Goal: Answer question/provide support: Share knowledge or assist other users

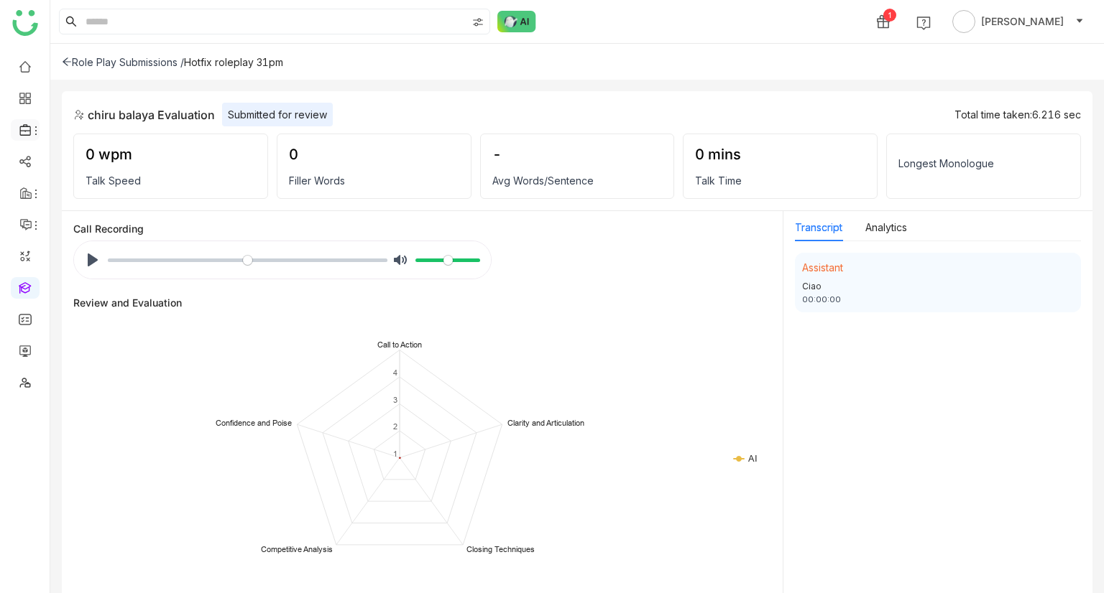
drag, startPoint x: 24, startPoint y: 124, endPoint x: 33, endPoint y: 129, distance: 10.3
click at [24, 124] on icon at bounding box center [25, 130] width 13 height 13
click at [94, 208] on link "Library" at bounding box center [99, 213] width 93 height 10
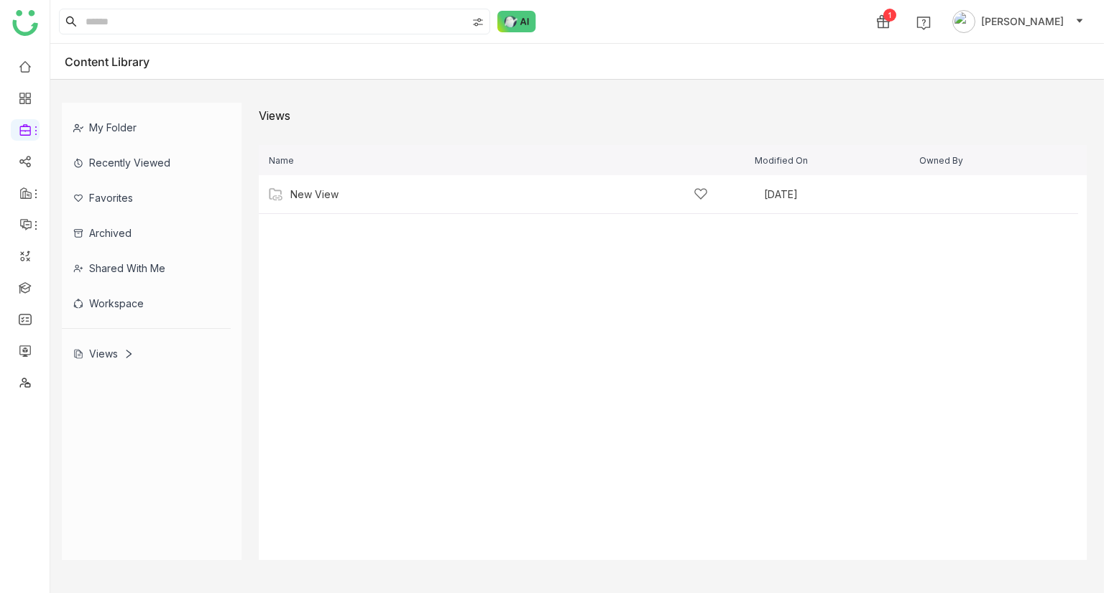
click at [117, 259] on div "Shared with me" at bounding box center [146, 268] width 169 height 35
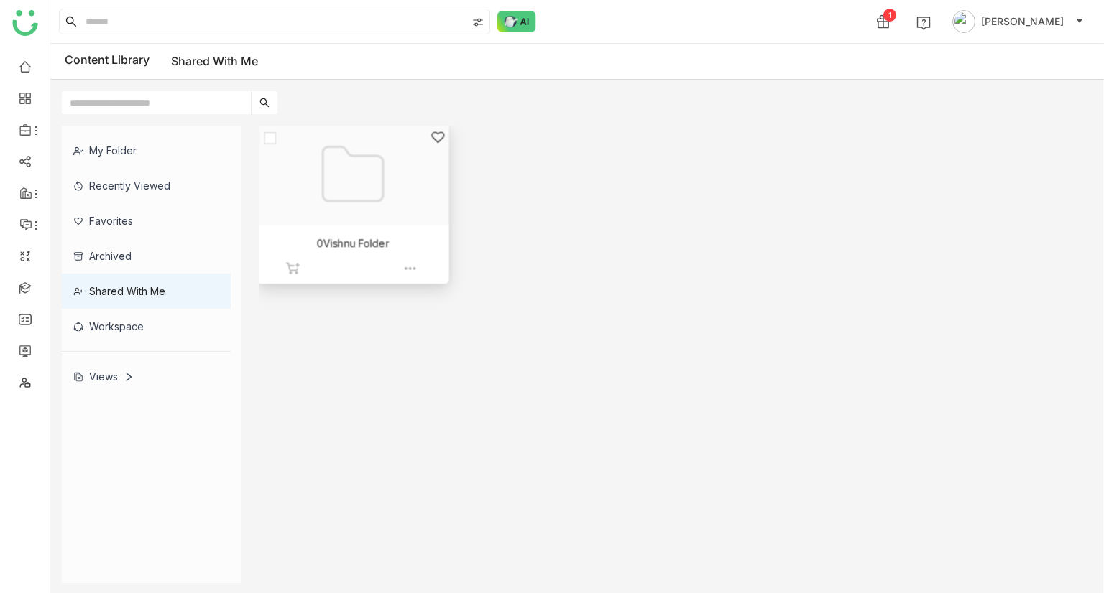
click at [366, 193] on div at bounding box center [347, 192] width 167 height 124
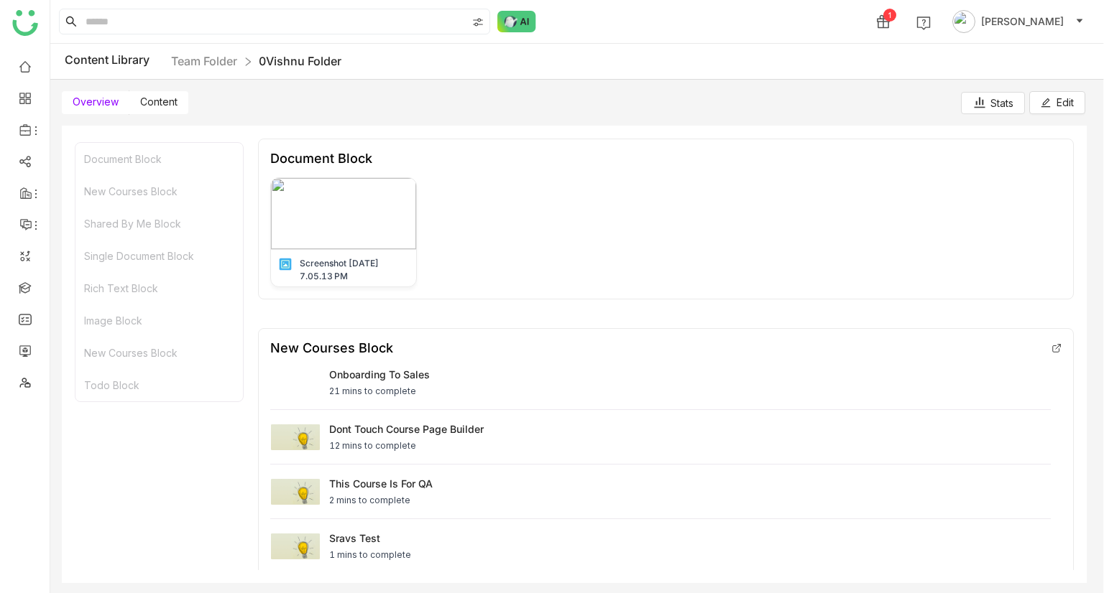
click at [152, 98] on span "Content" at bounding box center [158, 102] width 37 height 12
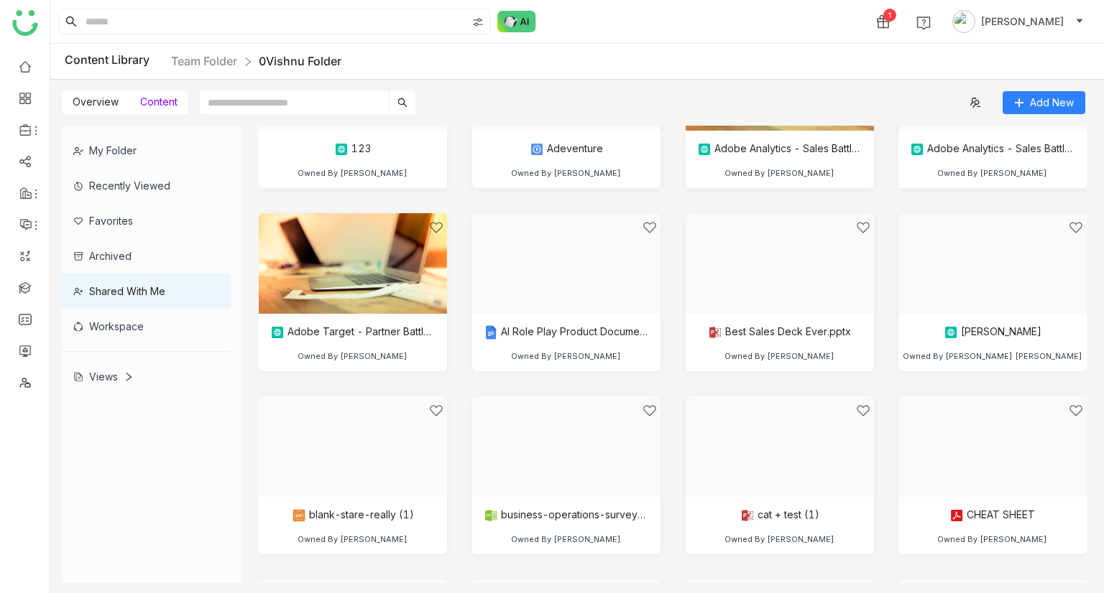
scroll to position [72, 0]
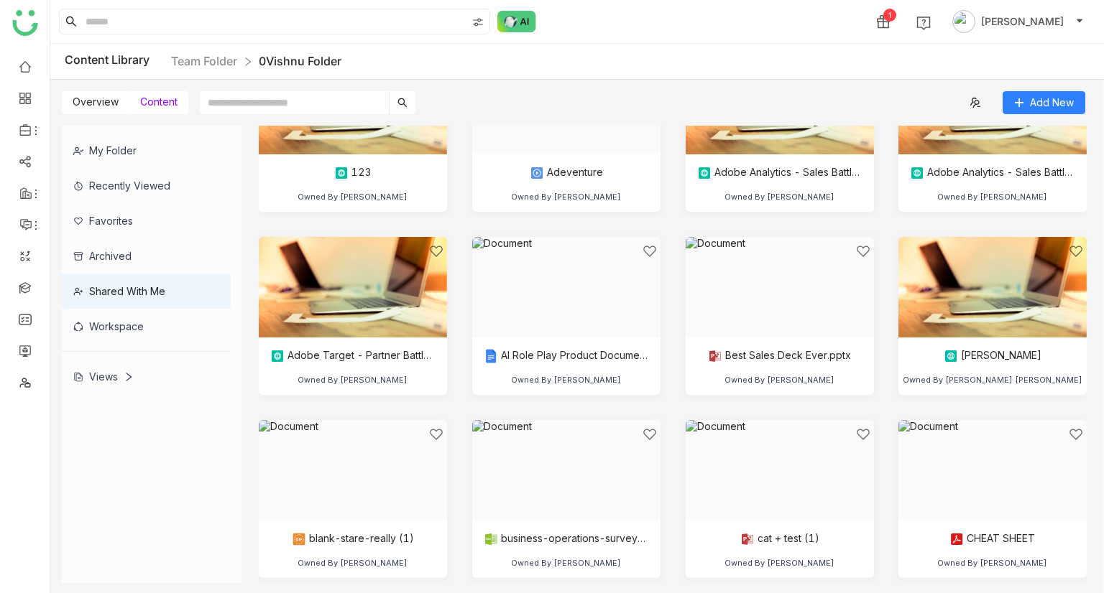
click at [101, 96] on span "Overview" at bounding box center [96, 102] width 46 height 12
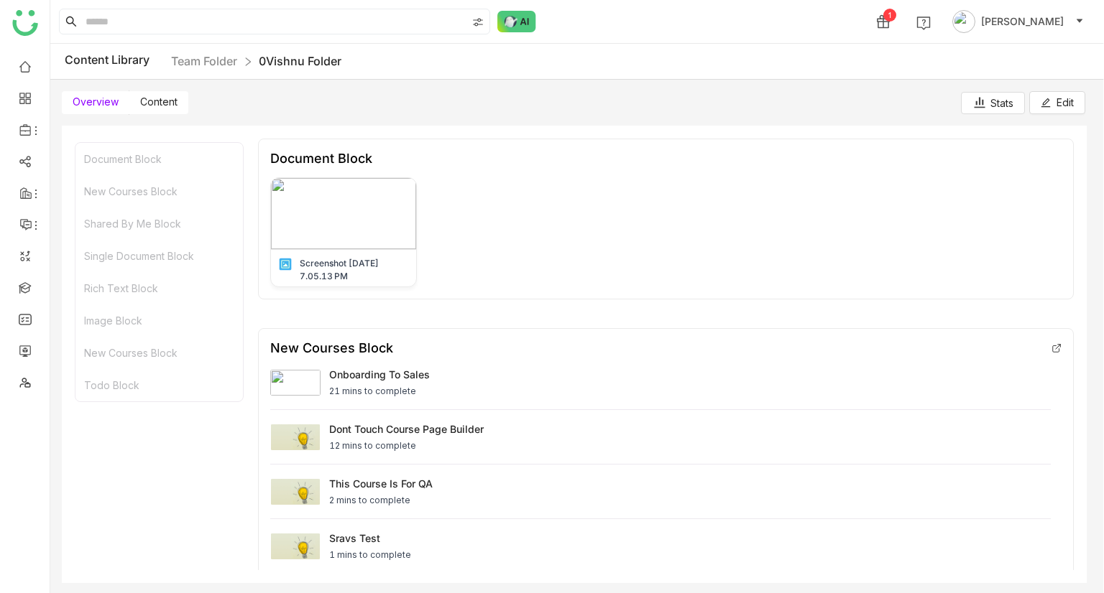
click at [200, 62] on link "Team Folder" at bounding box center [204, 61] width 66 height 14
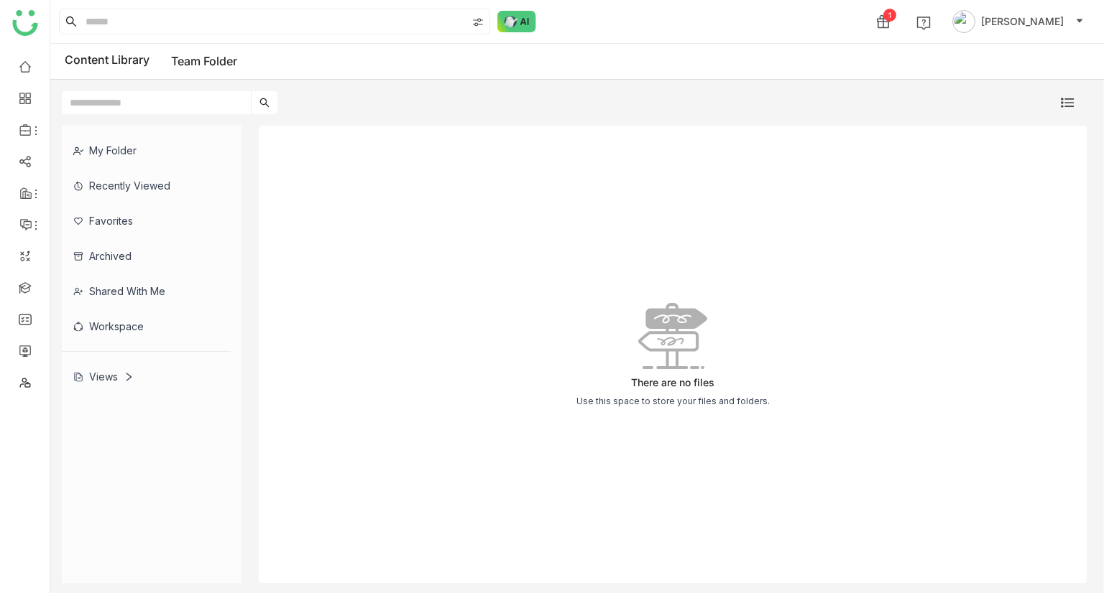
click at [133, 288] on div "Shared with me" at bounding box center [146, 291] width 169 height 35
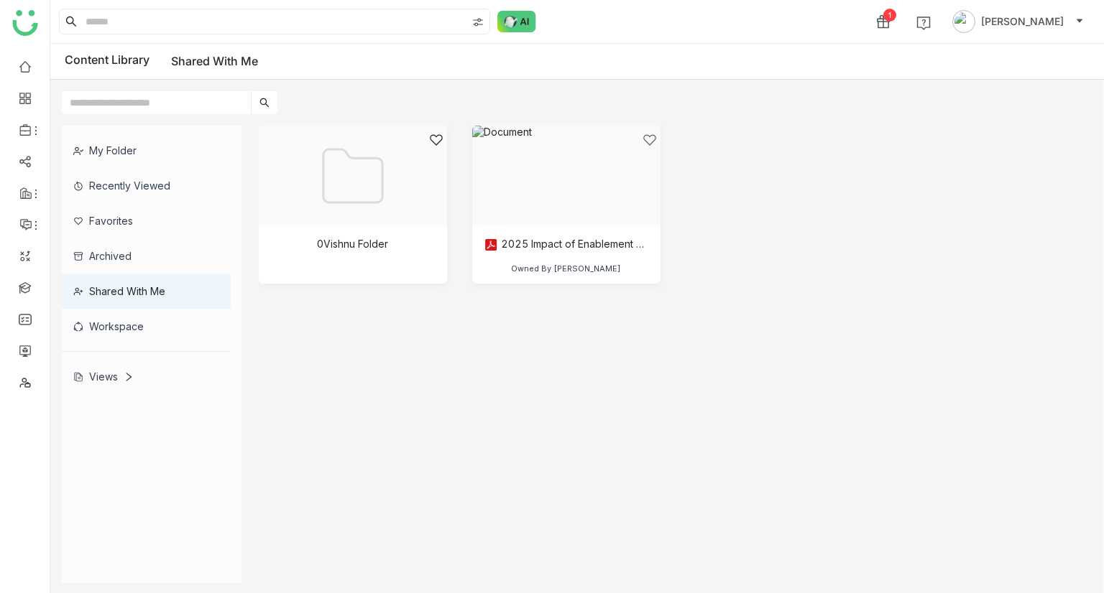
click at [138, 295] on div "Shared with me" at bounding box center [146, 291] width 169 height 35
click at [328, 222] on div at bounding box center [347, 192] width 167 height 124
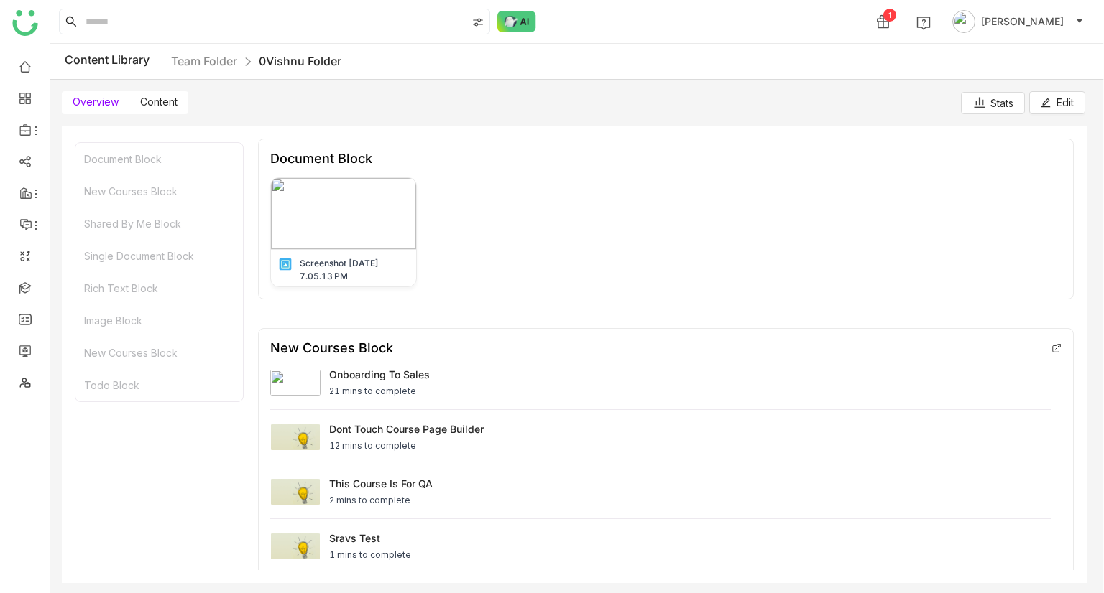
click at [162, 101] on span "Content" at bounding box center [158, 102] width 37 height 12
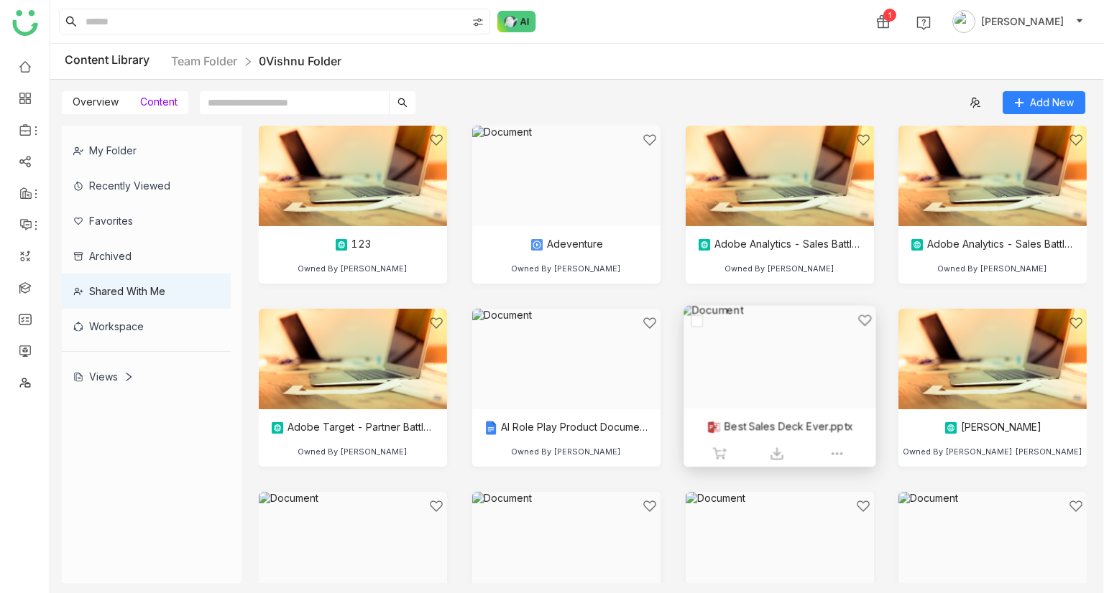
click at [730, 412] on div at bounding box center [773, 375] width 167 height 124
click at [777, 371] on div at bounding box center [773, 375] width 167 height 124
click at [734, 397] on div at bounding box center [773, 375] width 167 height 124
click at [726, 366] on div at bounding box center [773, 375] width 167 height 124
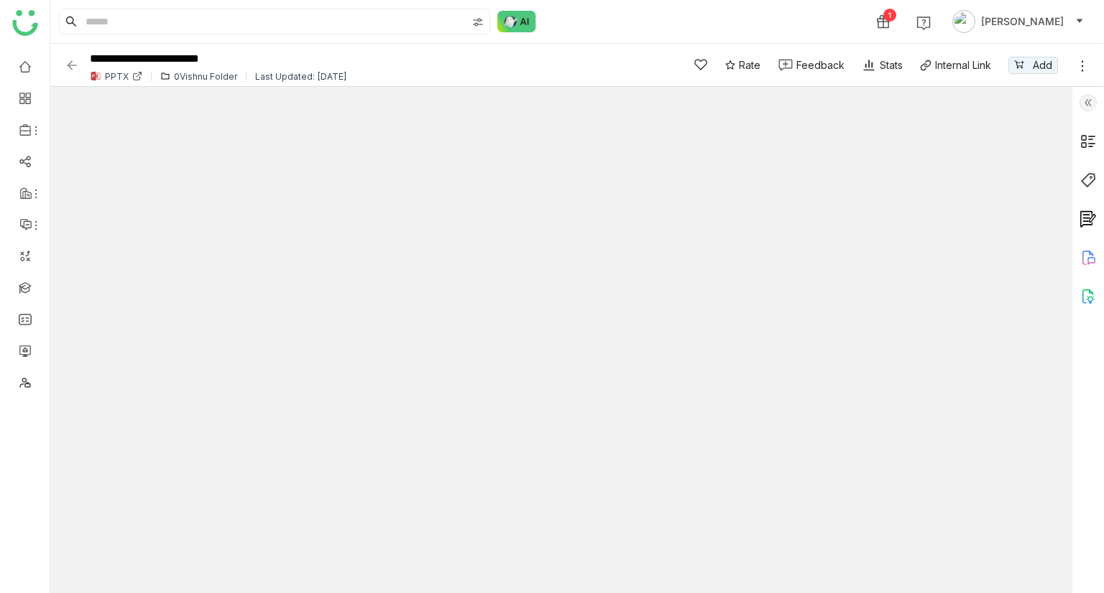
click at [75, 58] on img at bounding box center [72, 65] width 14 height 14
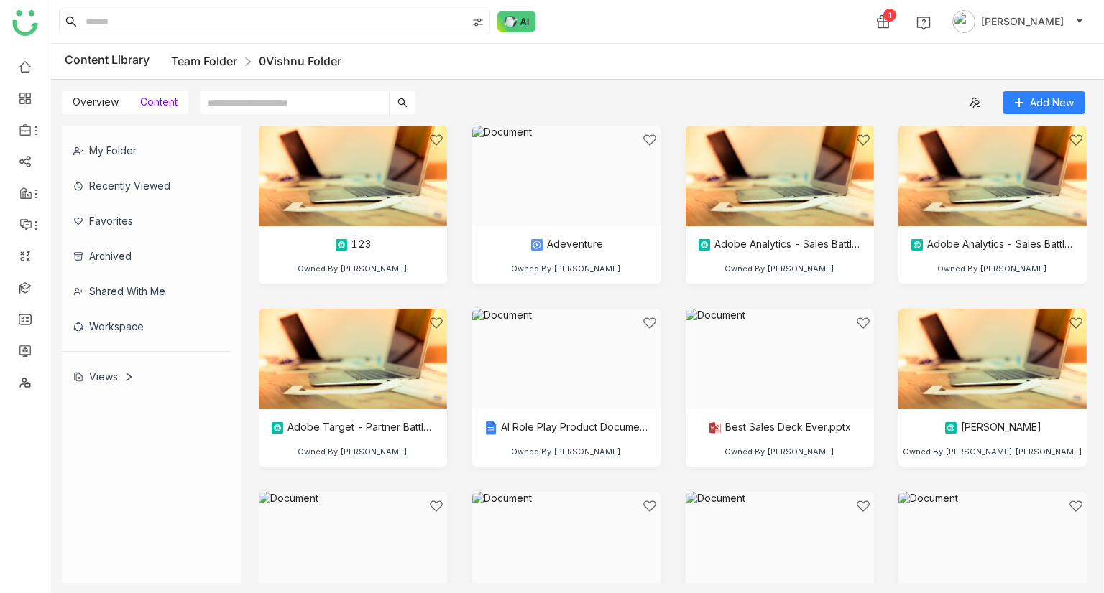
click at [223, 59] on link "Team Folder" at bounding box center [204, 61] width 66 height 14
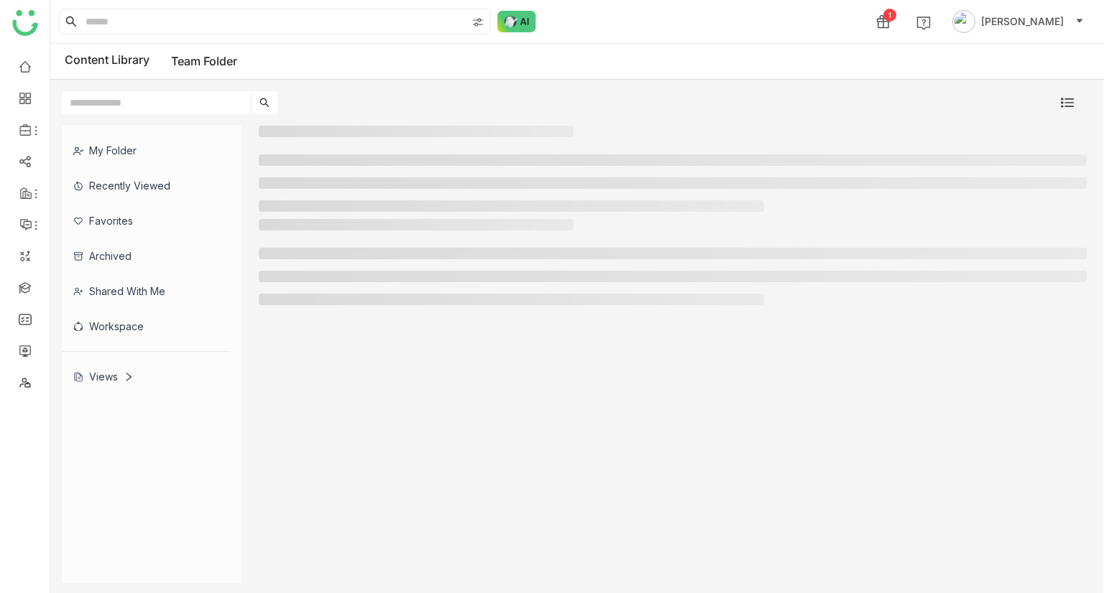
click at [118, 292] on div "Shared with me" at bounding box center [146, 291] width 169 height 35
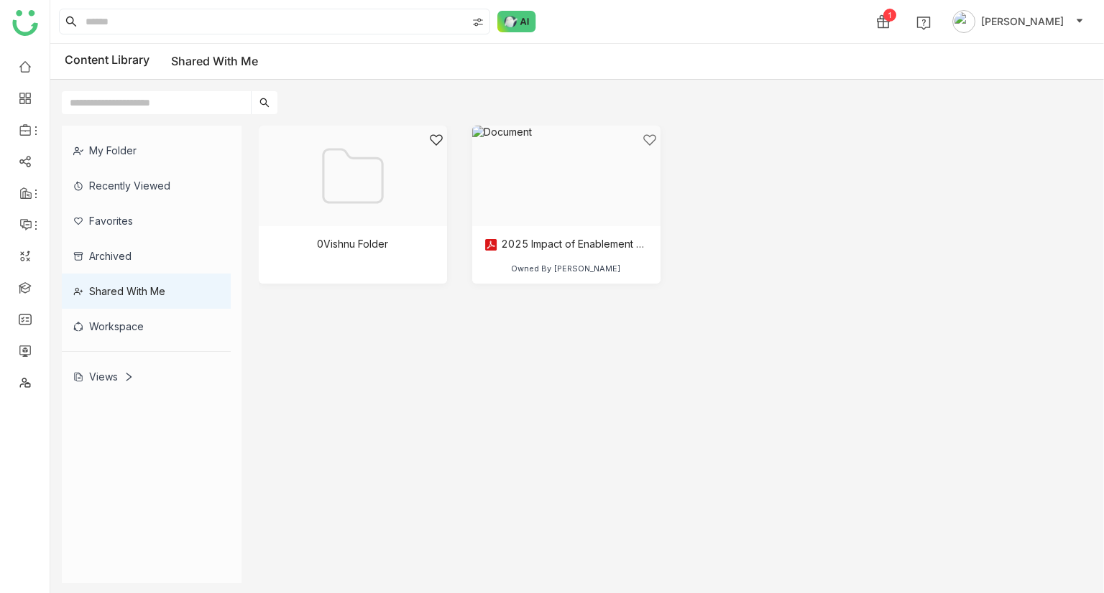
click at [141, 248] on div "Archived" at bounding box center [146, 256] width 169 height 35
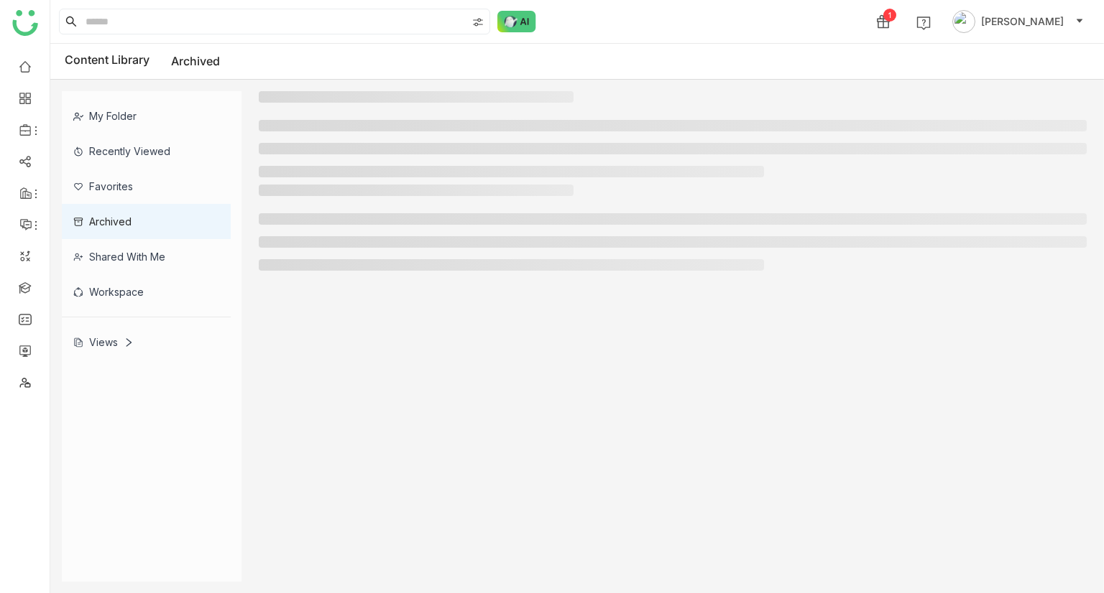
click at [126, 293] on div "Workspace" at bounding box center [146, 291] width 169 height 35
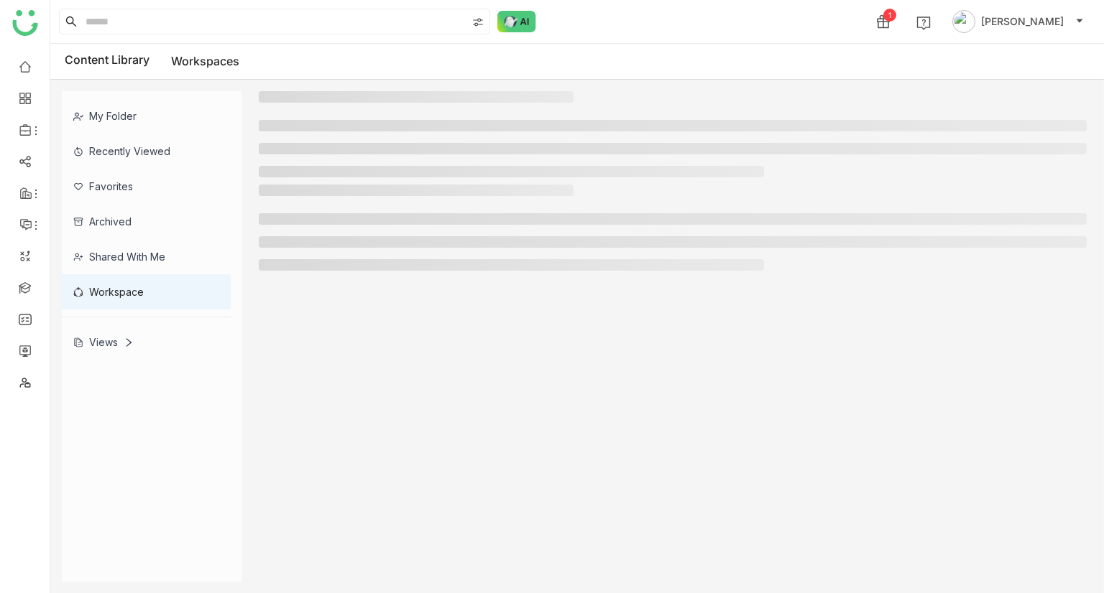
click at [157, 249] on div "Shared with me" at bounding box center [146, 256] width 169 height 35
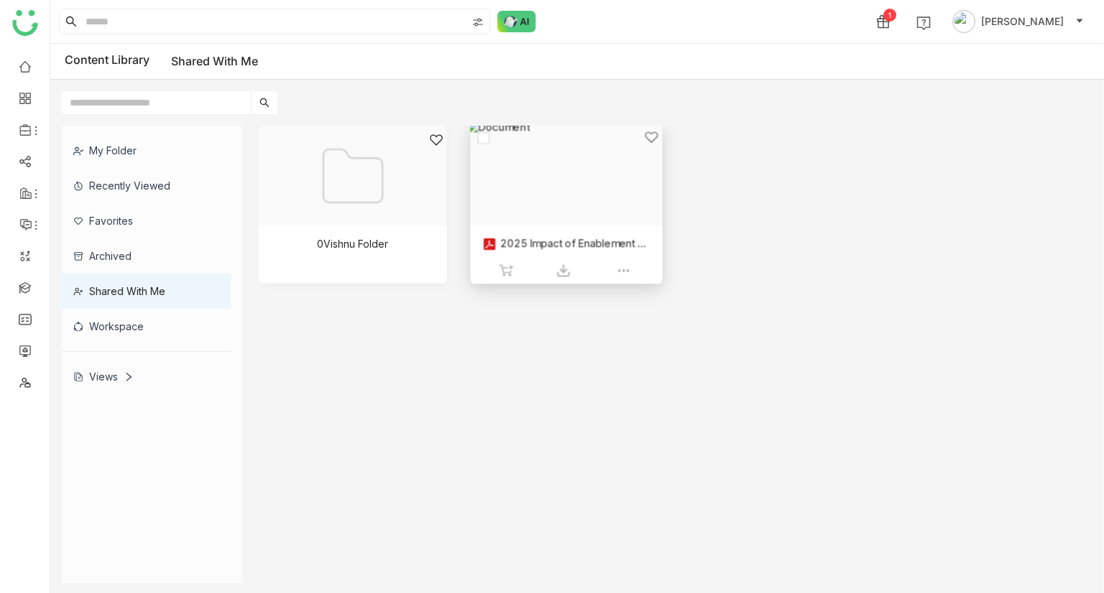
click at [556, 221] on div at bounding box center [560, 192] width 167 height 124
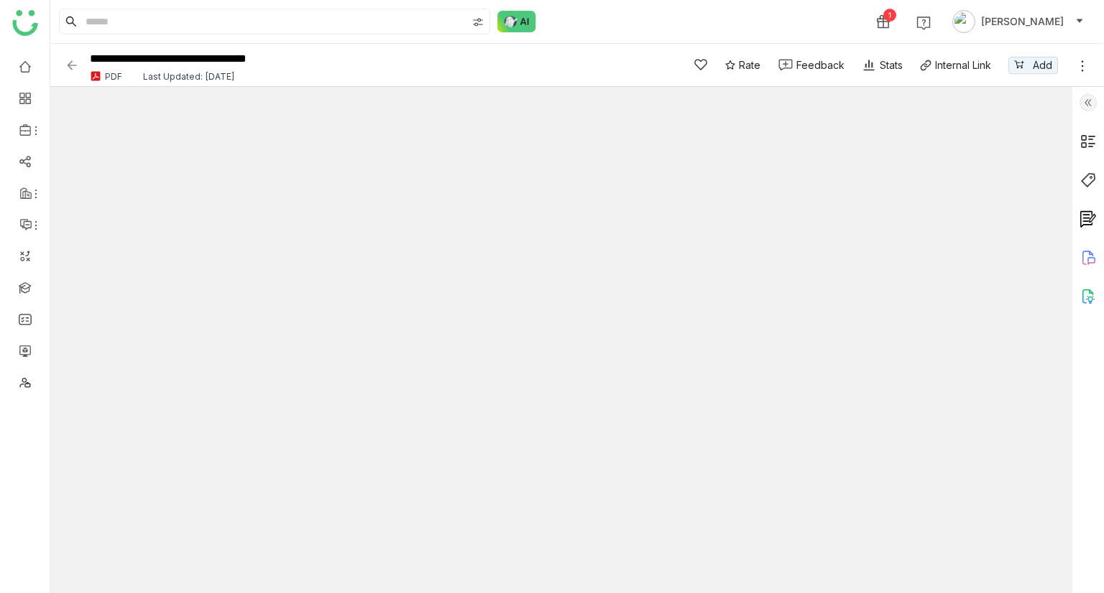
click at [70, 65] on img at bounding box center [72, 65] width 14 height 14
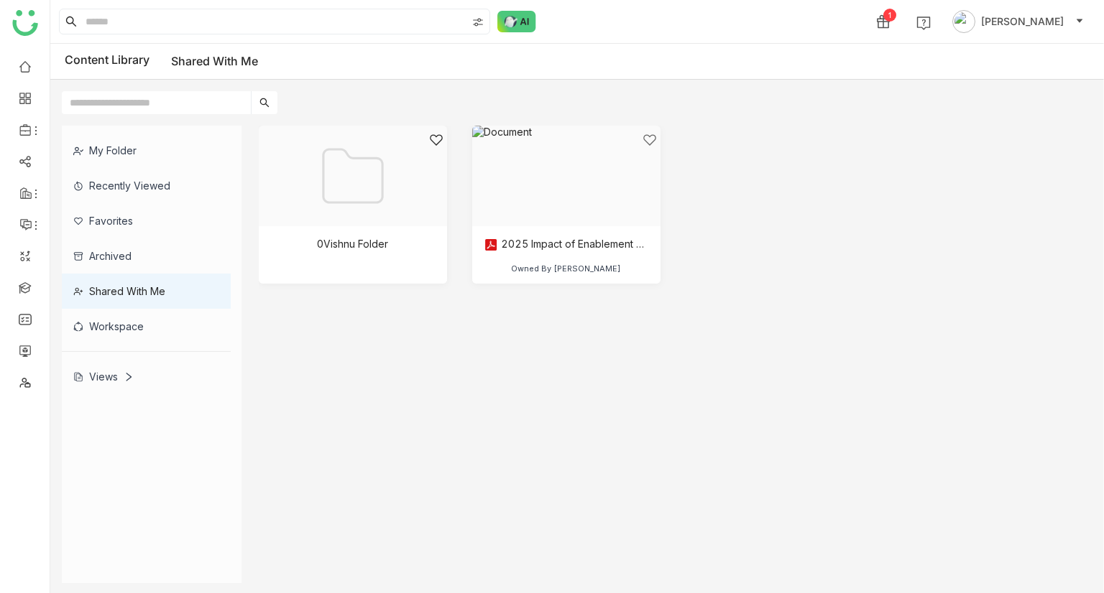
click at [108, 383] on div "Views" at bounding box center [146, 376] width 169 height 35
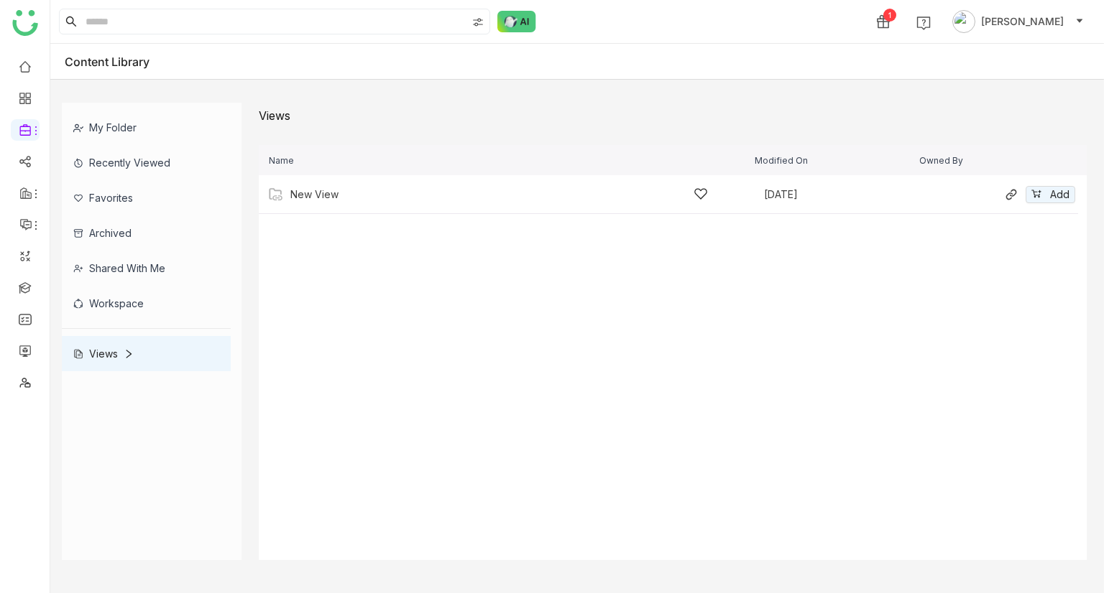
click at [360, 202] on div "New View Jun 23, 2025 Add" at bounding box center [668, 194] width 819 height 39
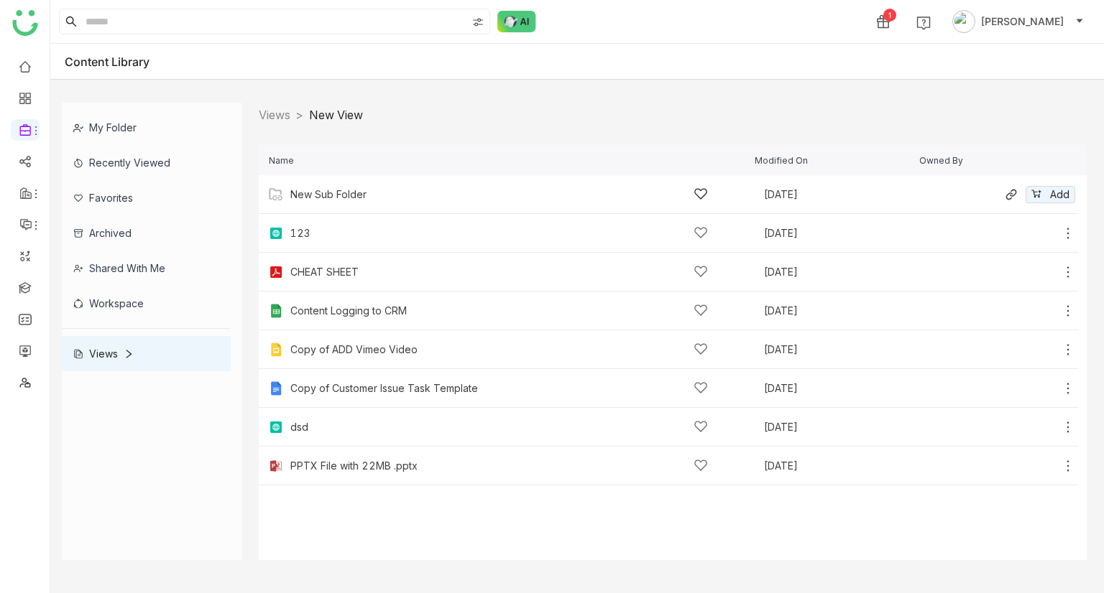
click at [336, 201] on div "New Sub Folder" at bounding box center [498, 194] width 417 height 15
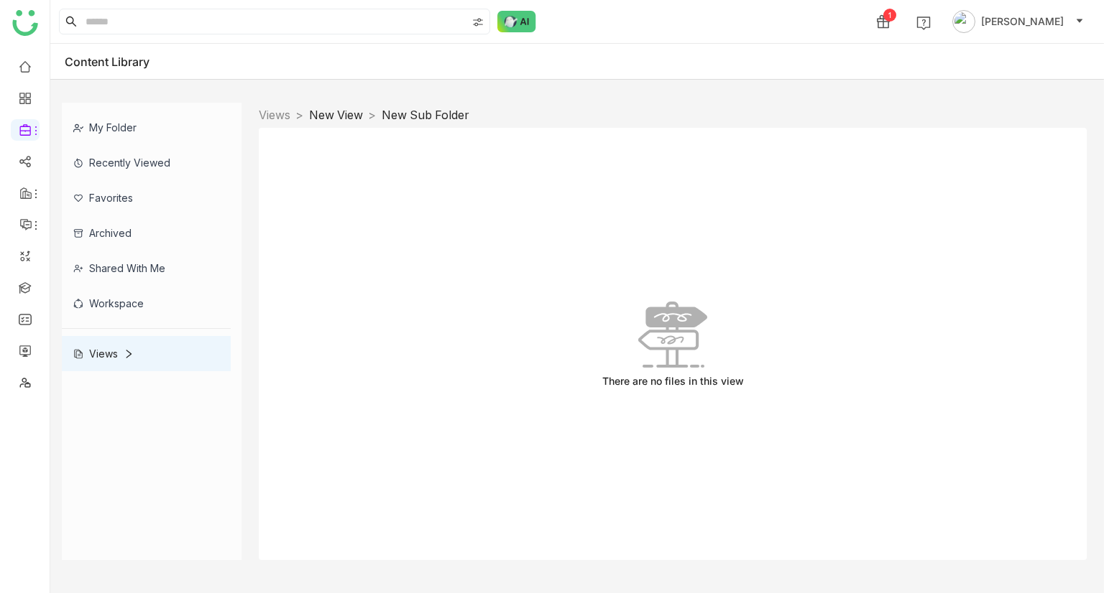
click at [348, 114] on link "New View" at bounding box center [336, 115] width 54 height 14
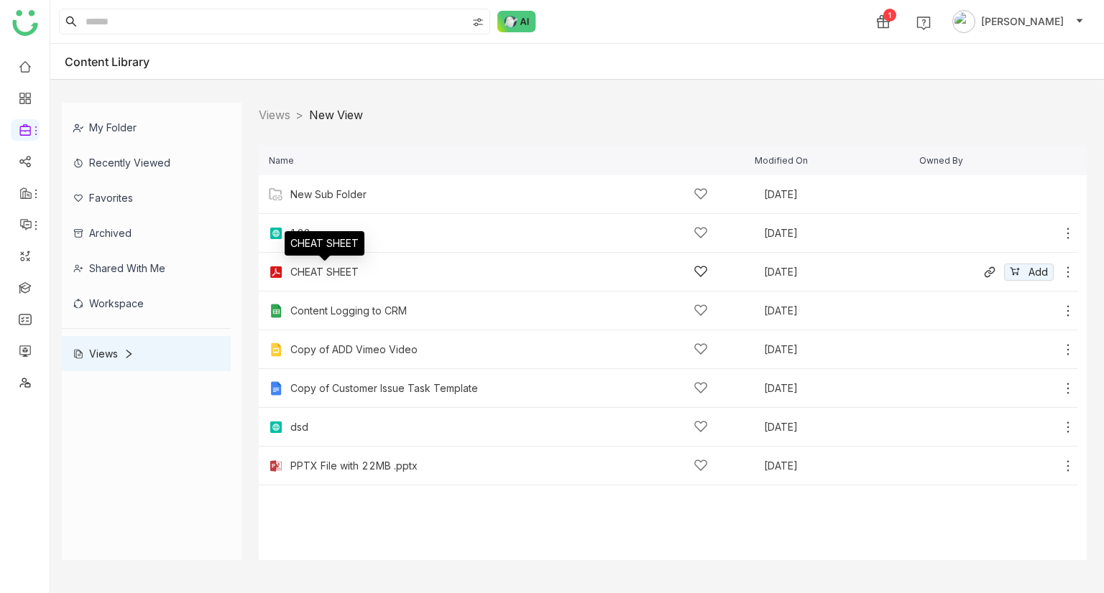
click at [308, 274] on div "CHEAT SHEET" at bounding box center [324, 272] width 68 height 11
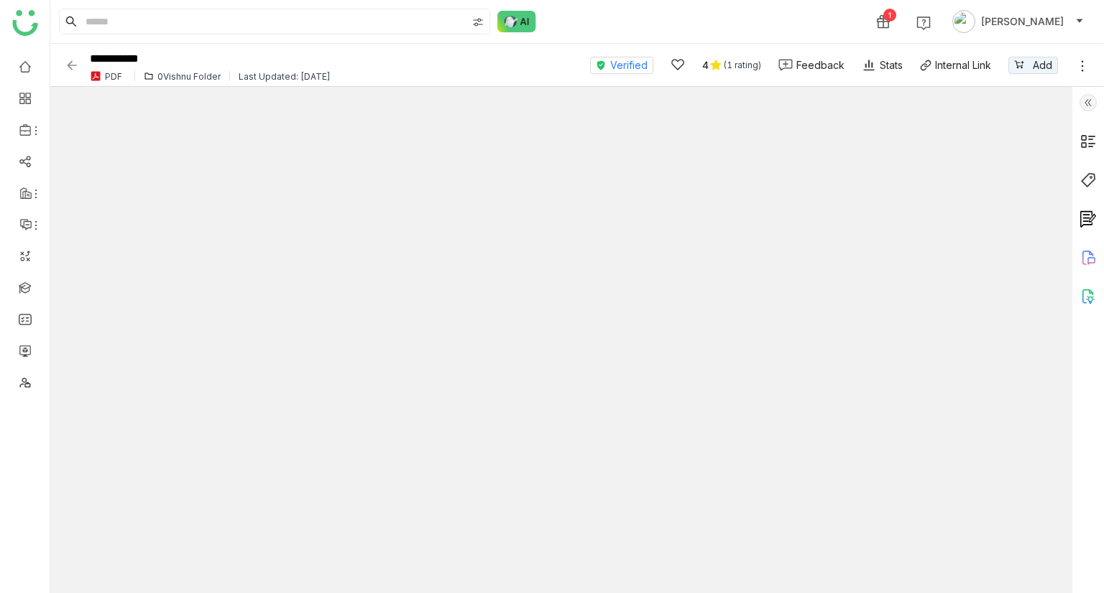
click at [174, 76] on div "0Vishnu Folder" at bounding box center [188, 76] width 63 height 11
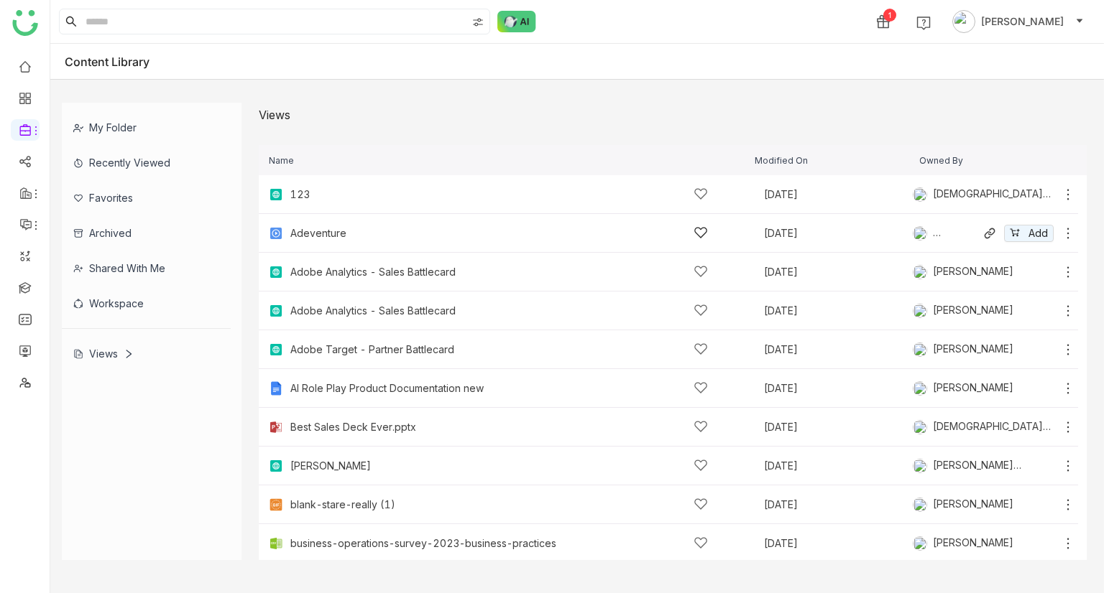
click at [325, 234] on div "Adeventure" at bounding box center [318, 233] width 56 height 11
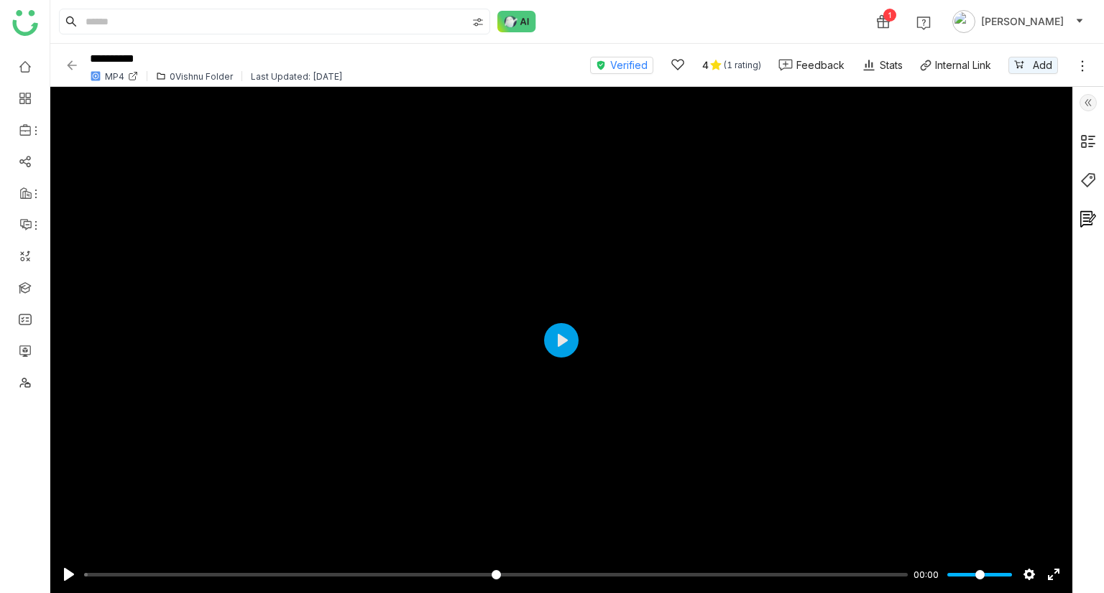
click at [71, 65] on img at bounding box center [72, 65] width 14 height 14
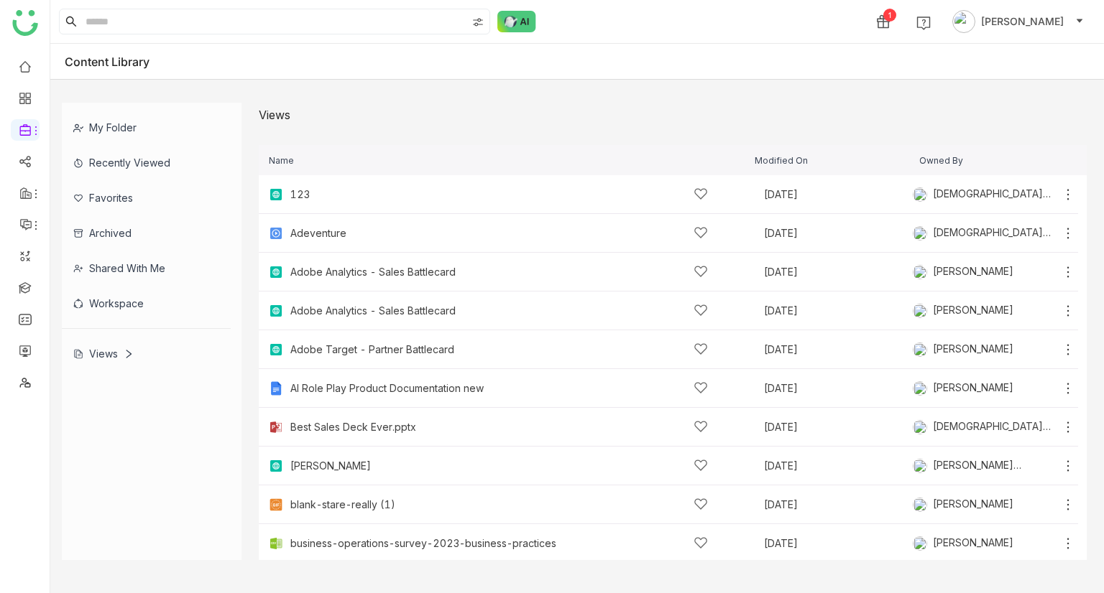
click at [108, 352] on div "Views" at bounding box center [103, 354] width 60 height 12
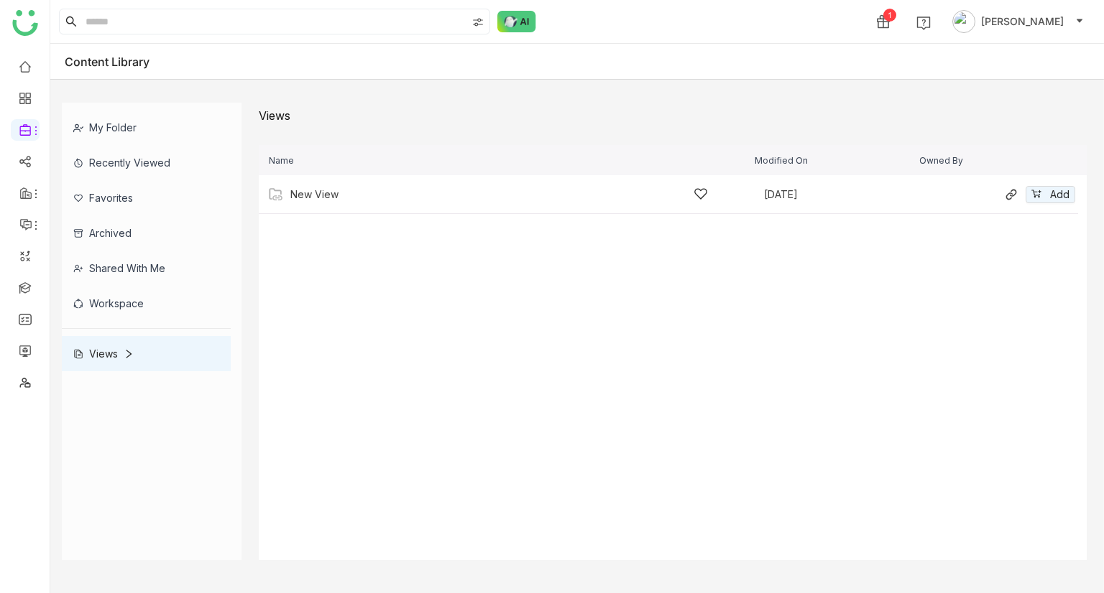
click at [333, 203] on div "New View Jun 23, 2025 Add" at bounding box center [668, 194] width 819 height 39
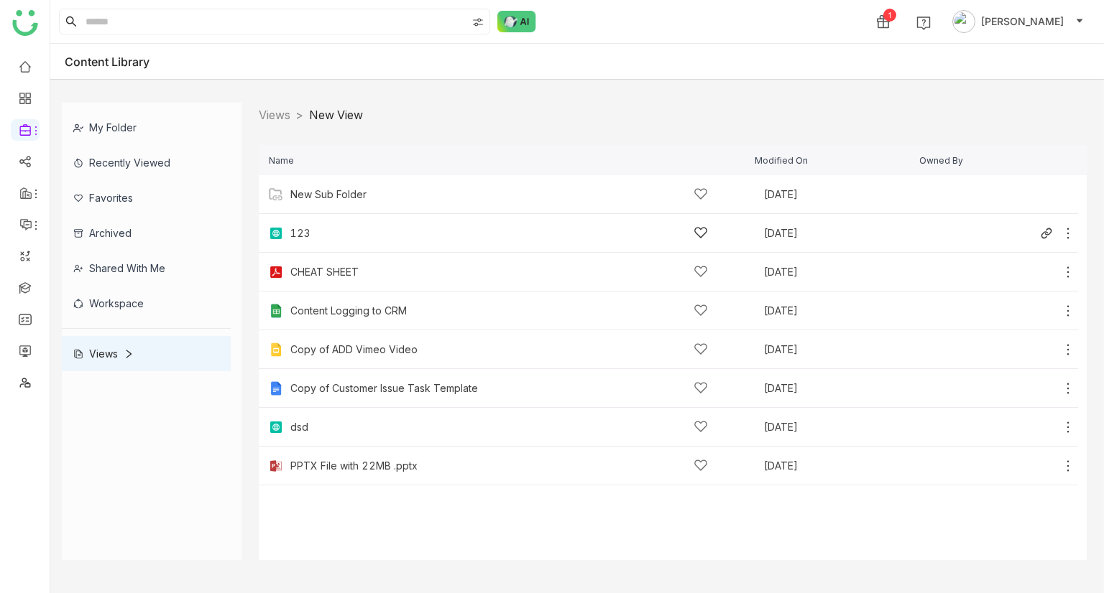
click at [313, 232] on div "123" at bounding box center [498, 233] width 417 height 15
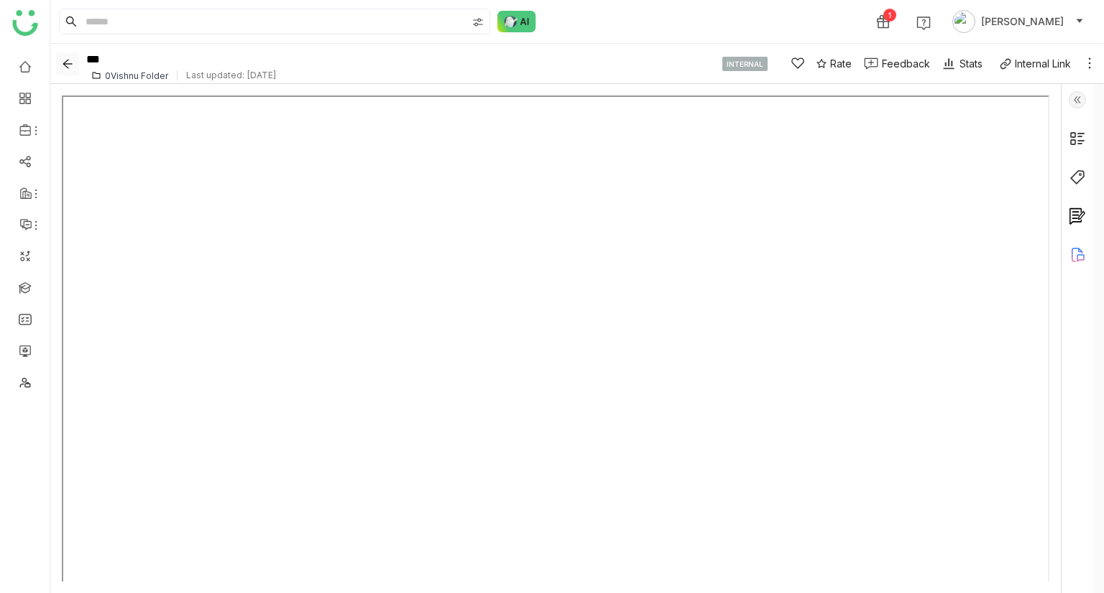
click at [68, 65] on icon "Back" at bounding box center [67, 63] width 11 height 11
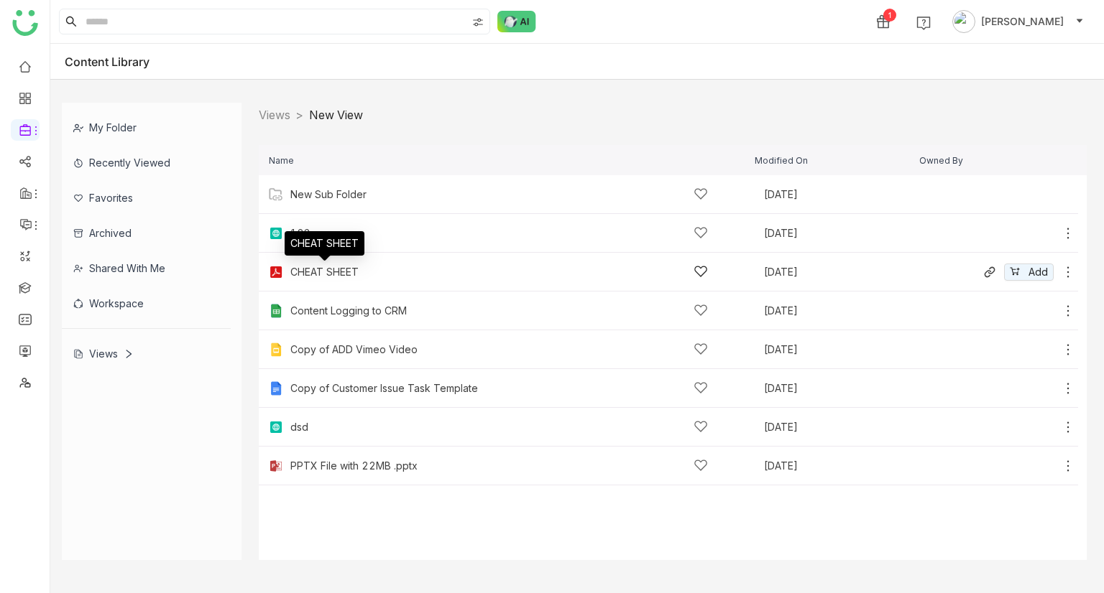
click at [333, 270] on div "CHEAT SHEET" at bounding box center [324, 272] width 68 height 11
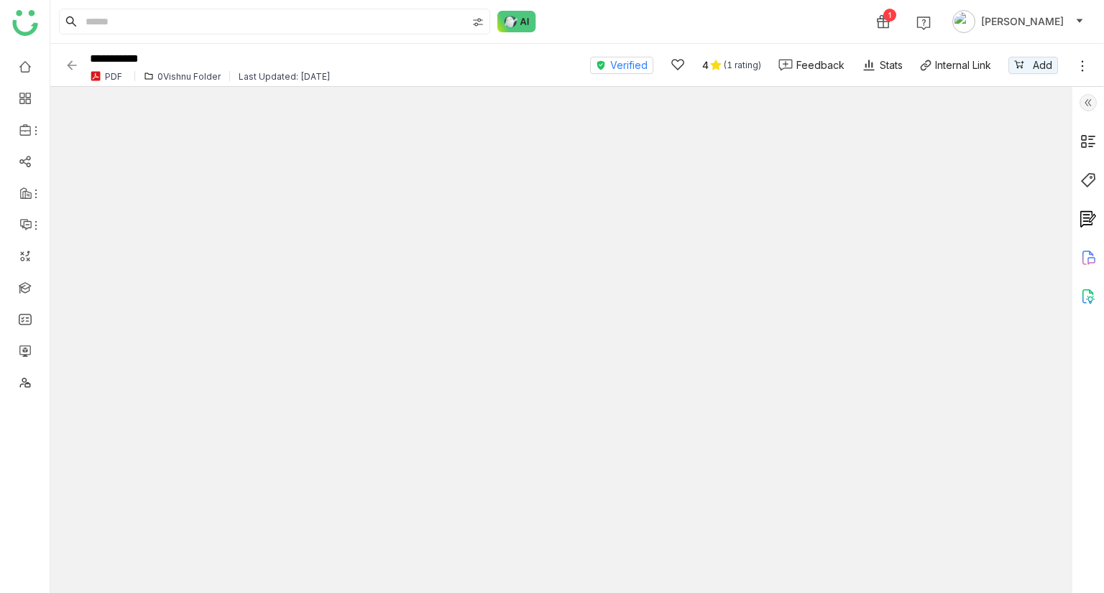
click at [193, 78] on div "0Vishnu Folder" at bounding box center [188, 76] width 63 height 11
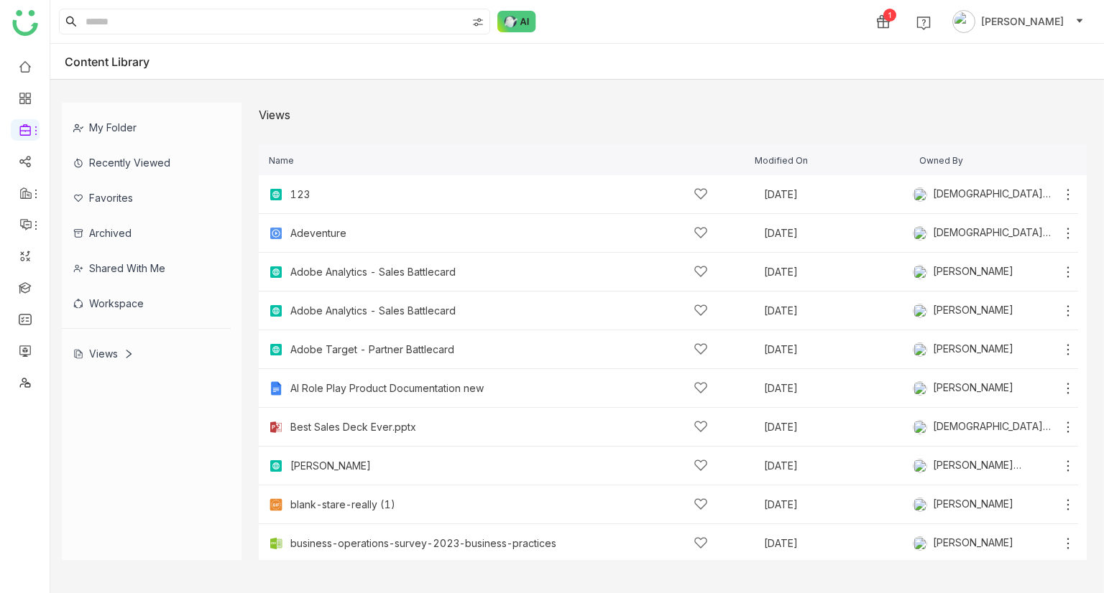
click at [267, 114] on link "Views" at bounding box center [275, 115] width 32 height 14
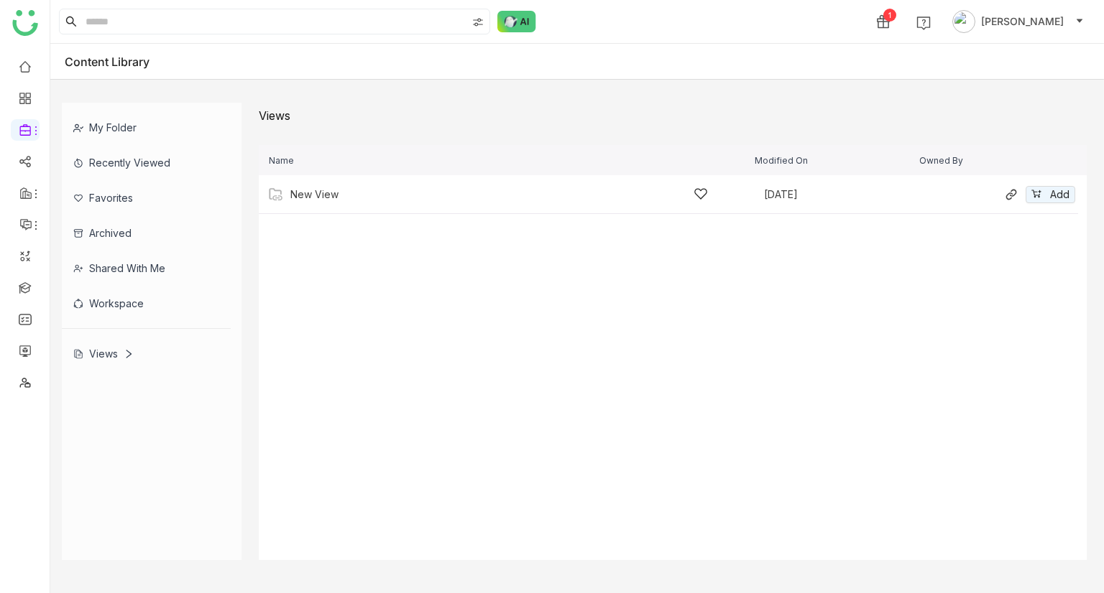
click at [336, 204] on div "New View Jun 23, 2025 Add" at bounding box center [668, 194] width 819 height 39
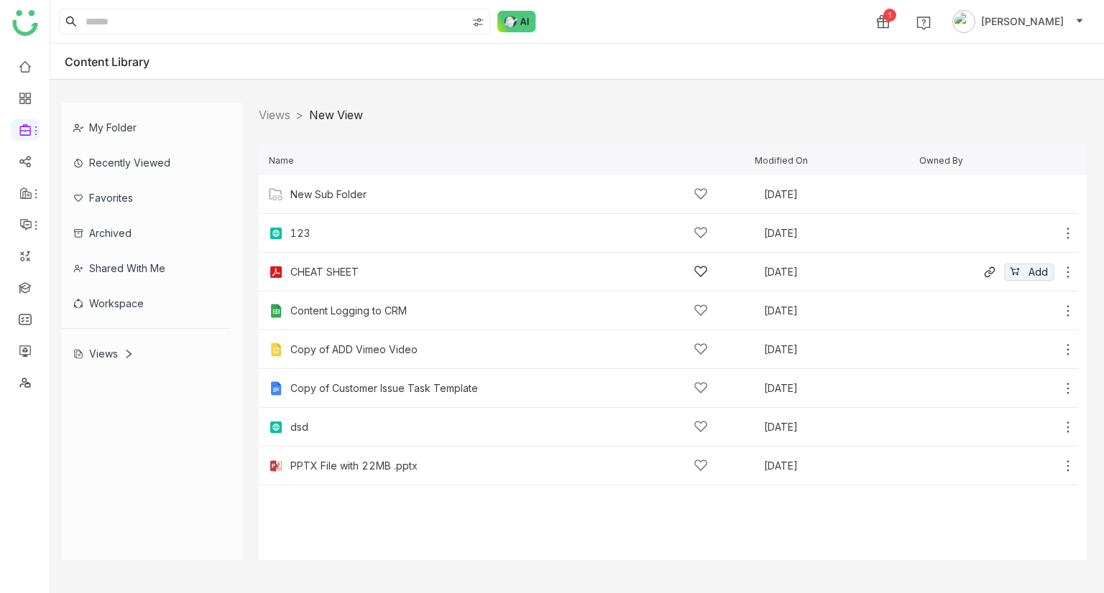
click at [348, 262] on div "CHEAT SHEET Sep 8, 2025 Add" at bounding box center [668, 272] width 819 height 39
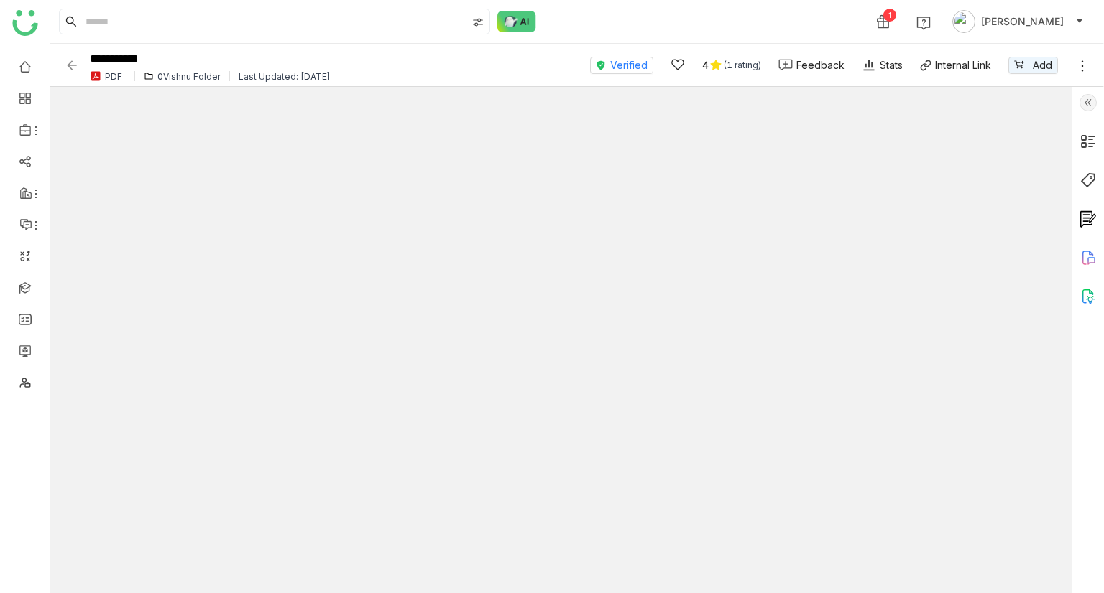
click at [73, 66] on img at bounding box center [72, 65] width 14 height 14
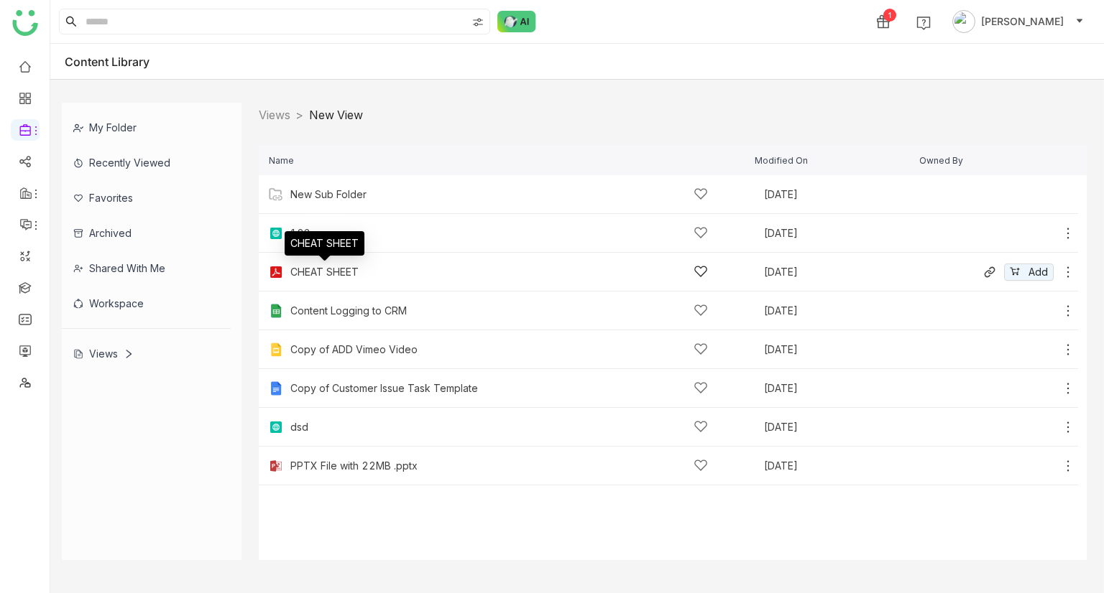
click at [333, 267] on div "CHEAT SHEET" at bounding box center [324, 272] width 68 height 11
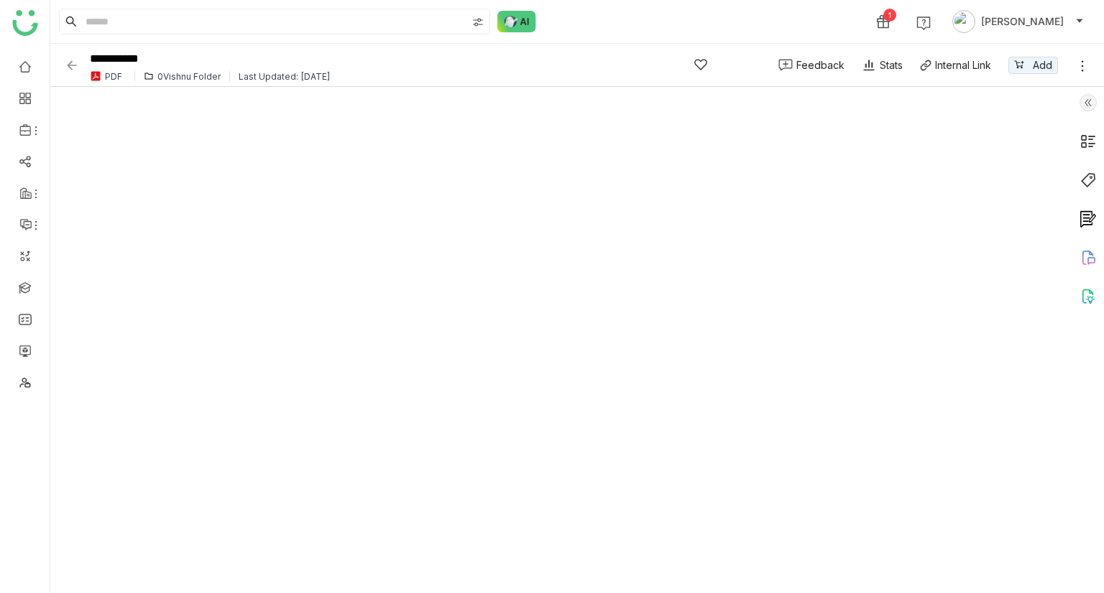
click at [181, 75] on div "0Vishnu Folder" at bounding box center [188, 76] width 63 height 11
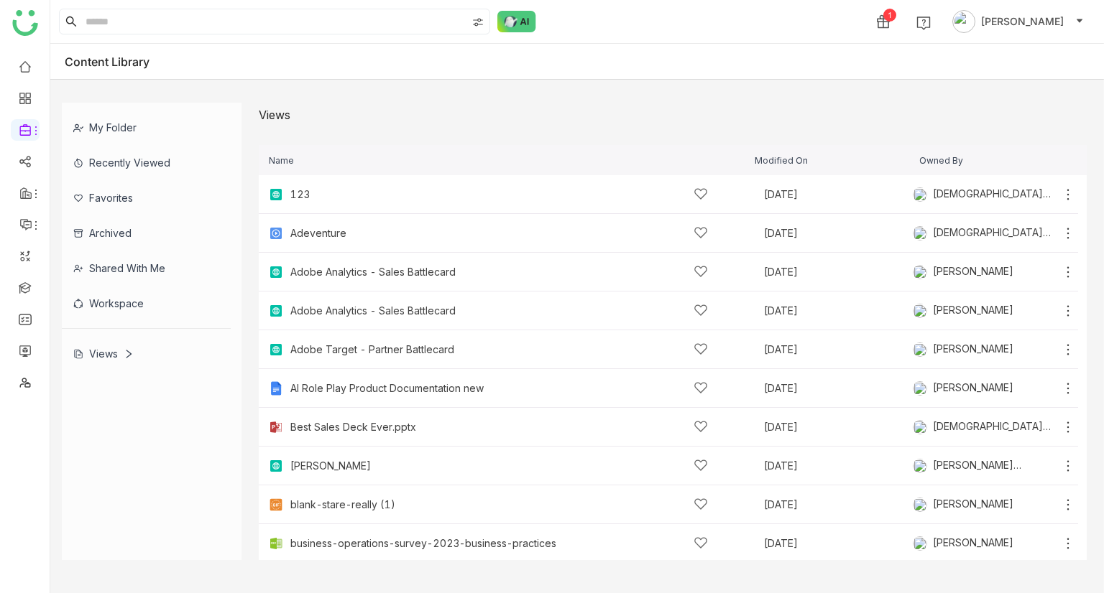
click at [106, 358] on div "Views" at bounding box center [103, 354] width 60 height 12
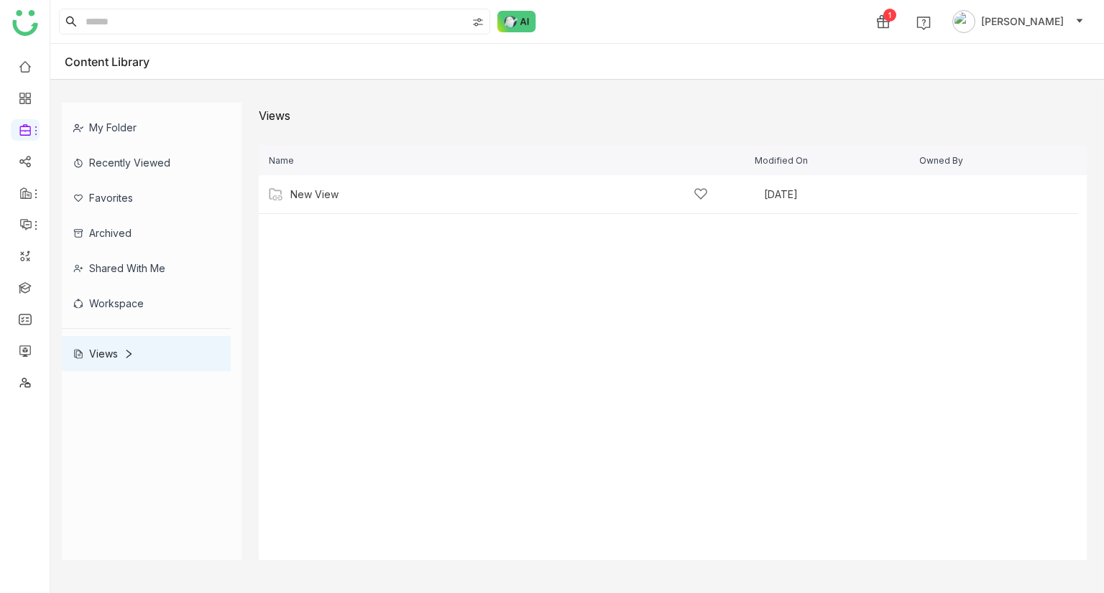
click at [132, 295] on div "Workspace" at bounding box center [146, 303] width 169 height 35
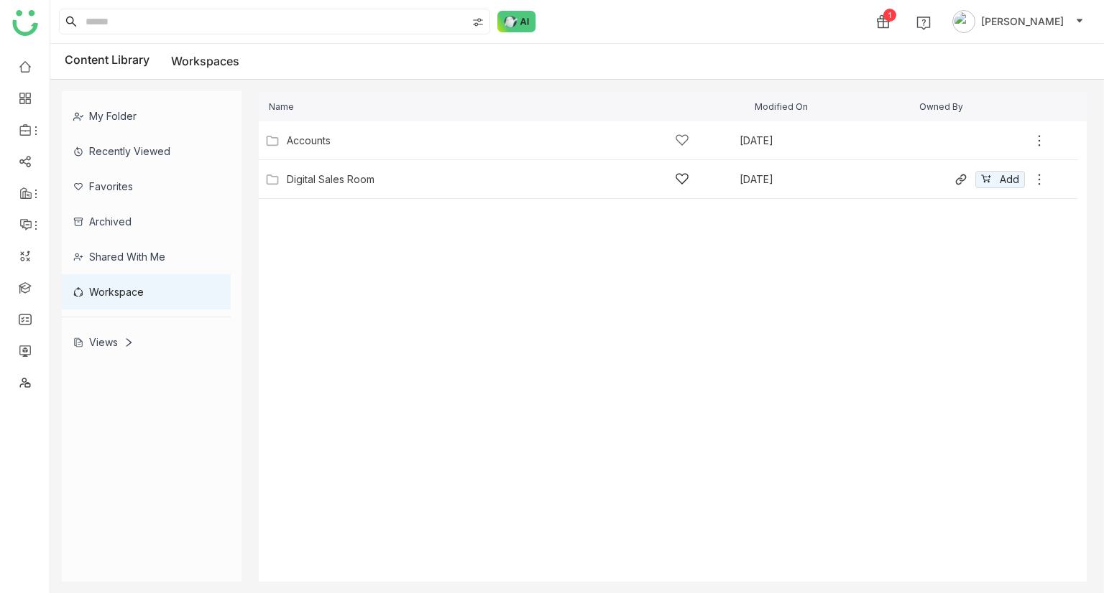
click at [354, 177] on div "Digital Sales Room" at bounding box center [331, 179] width 88 height 11
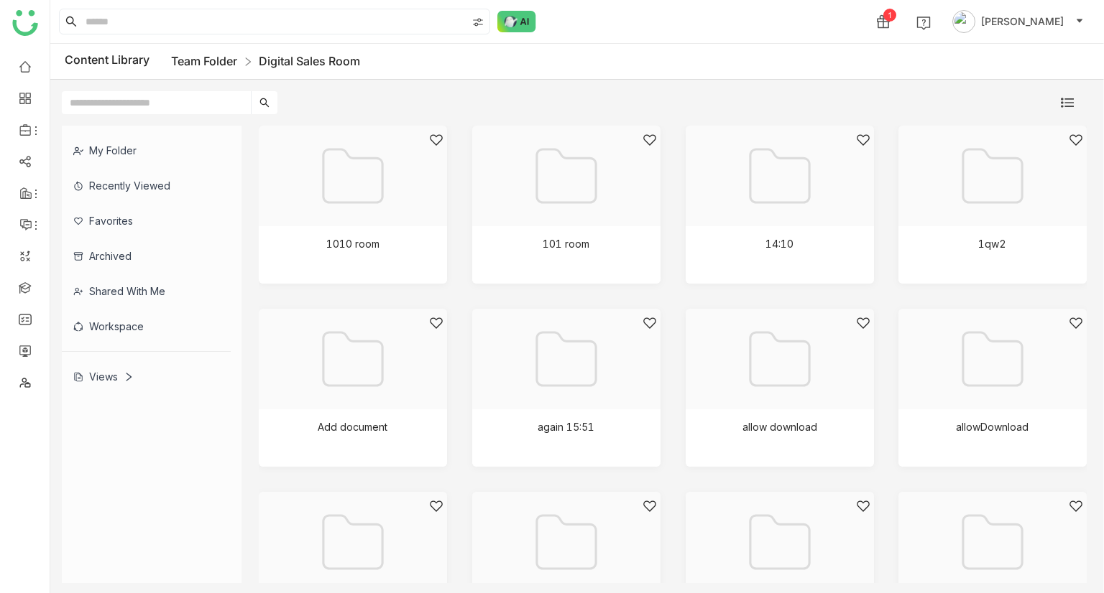
click at [200, 60] on link "Team Folder" at bounding box center [204, 61] width 66 height 14
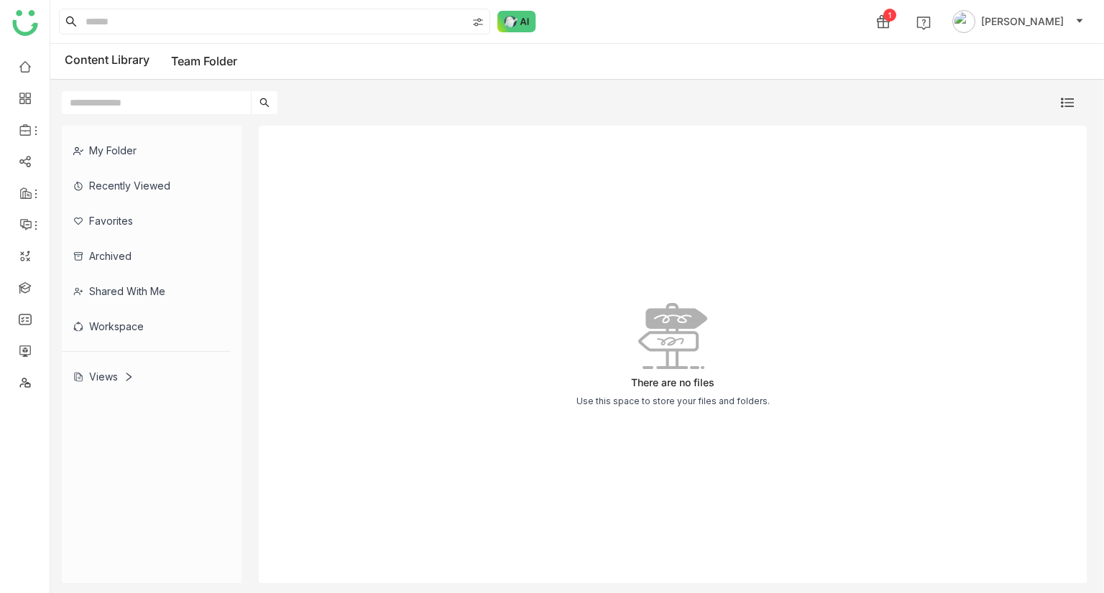
click at [135, 285] on div "Shared with me" at bounding box center [146, 291] width 169 height 35
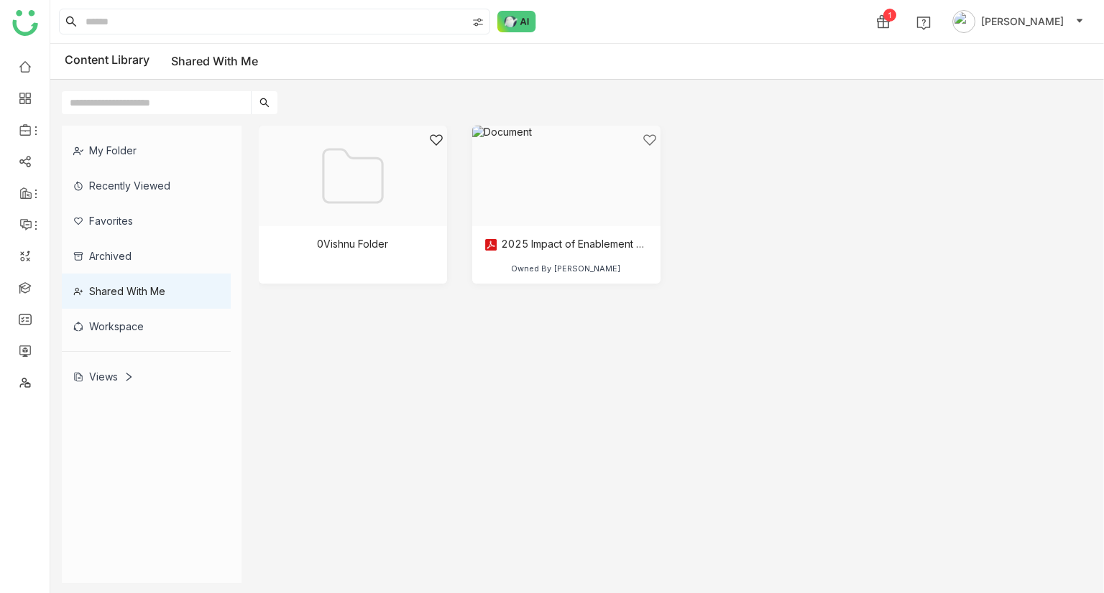
click at [119, 315] on div "Workspace" at bounding box center [146, 326] width 169 height 35
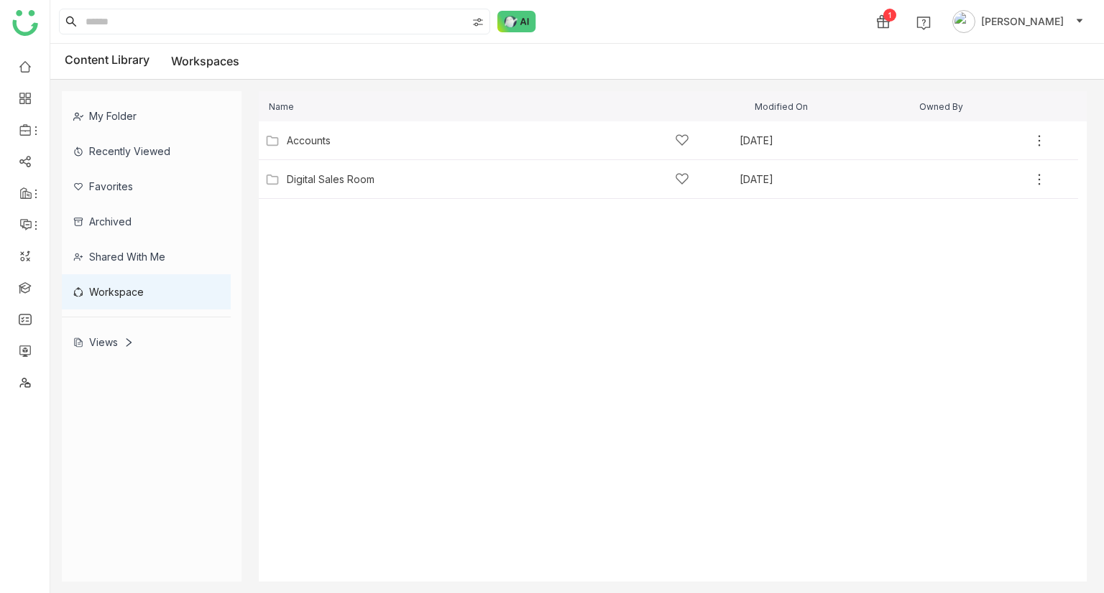
click at [128, 260] on div "Shared with me" at bounding box center [146, 256] width 169 height 35
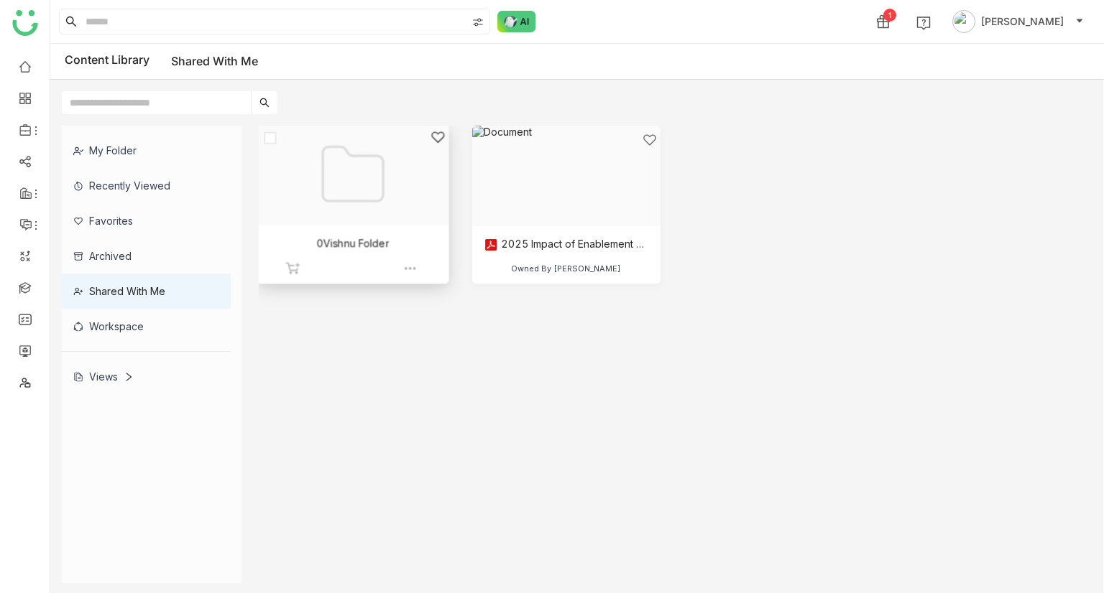
click at [305, 186] on div at bounding box center [347, 192] width 167 height 124
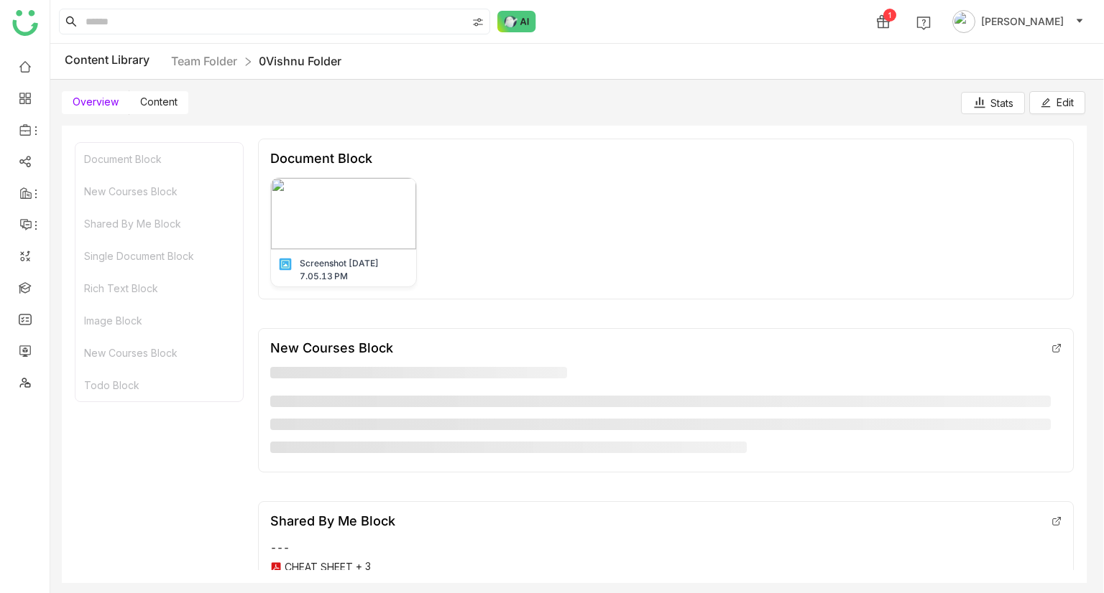
drag, startPoint x: 160, startPoint y: 101, endPoint x: 172, endPoint y: 124, distance: 25.7
click at [158, 101] on span "Content" at bounding box center [158, 102] width 37 height 12
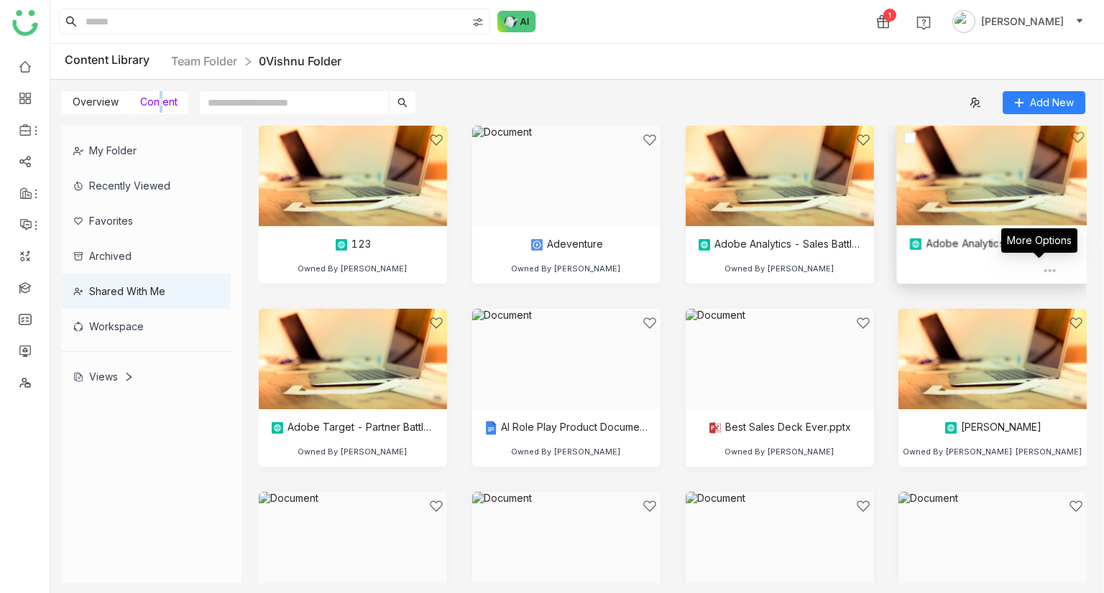
click at [1042, 269] on img at bounding box center [1049, 271] width 14 height 14
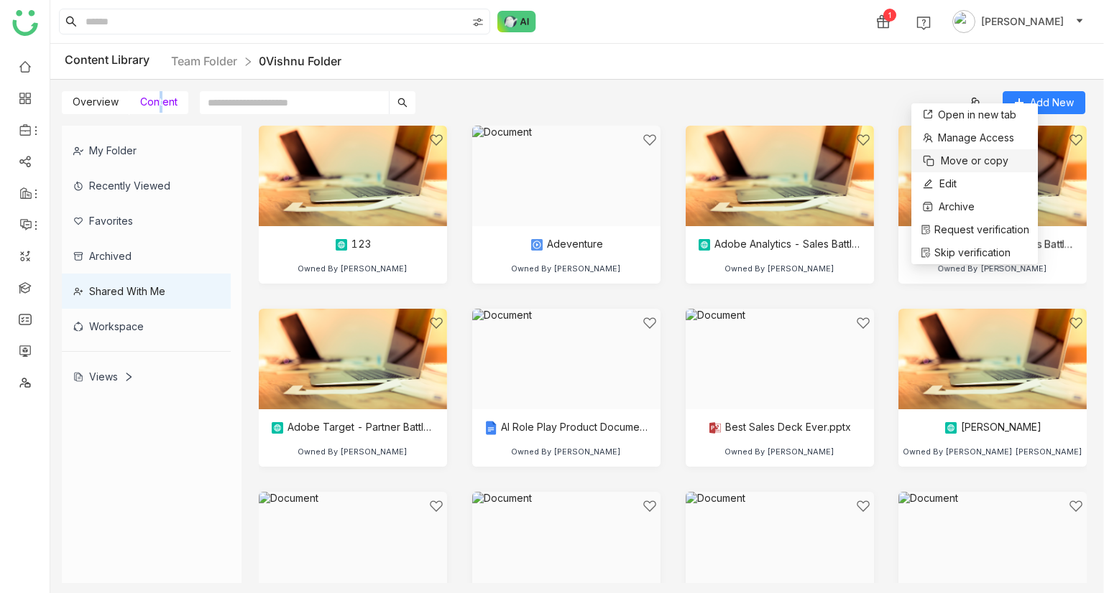
click at [966, 157] on span "Move or copy" at bounding box center [975, 161] width 68 height 16
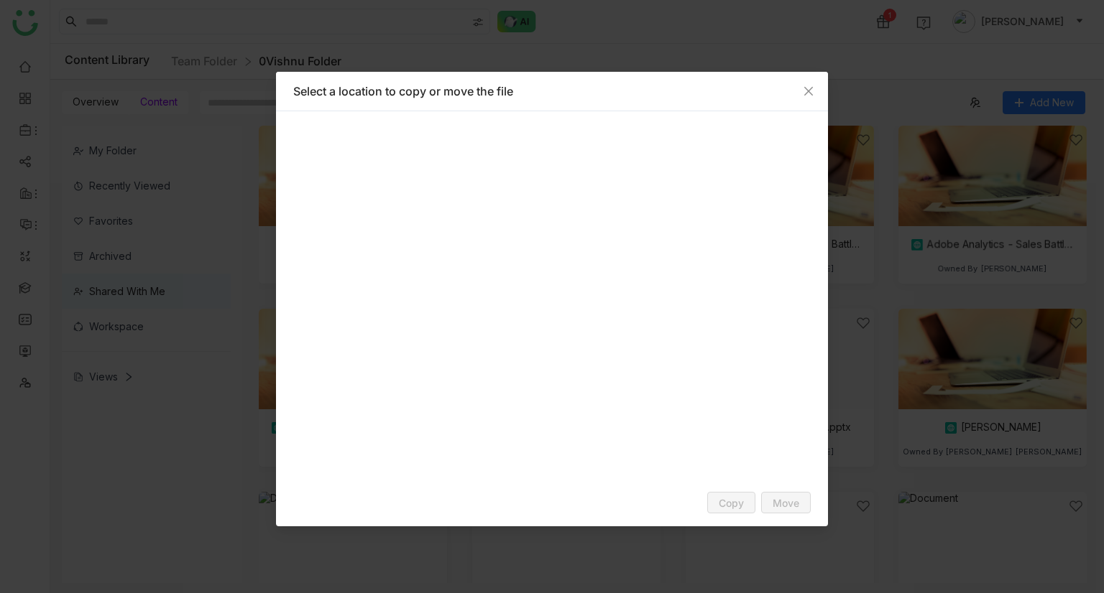
click at [473, 200] on gtmb-asset-explorer-tree at bounding box center [551, 311] width 517 height 364
click at [805, 88] on icon "Close" at bounding box center [808, 91] width 9 height 9
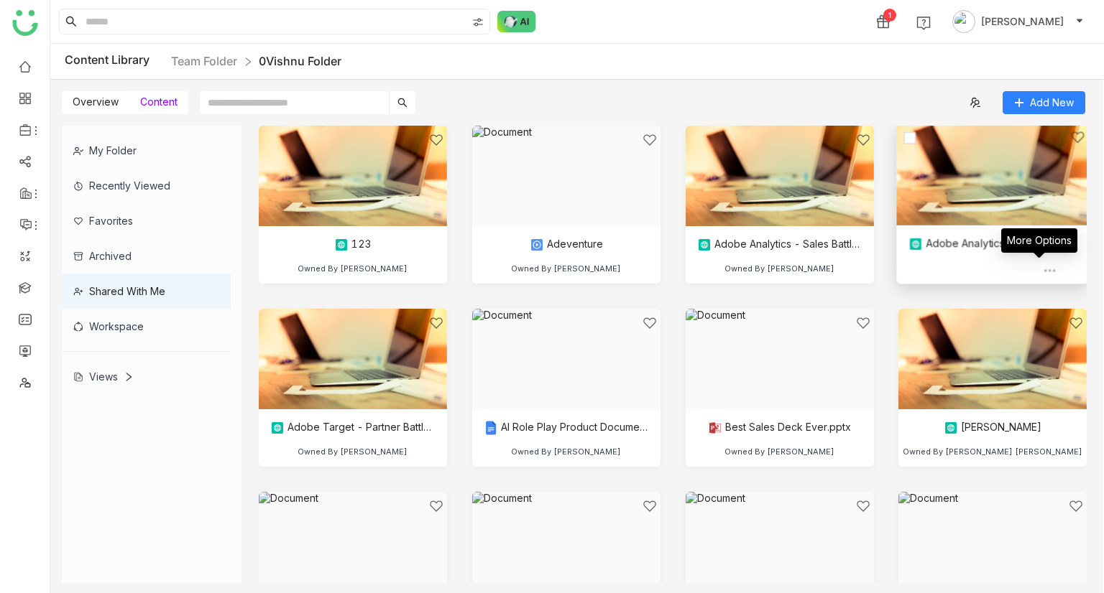
click at [1042, 269] on img at bounding box center [1049, 271] width 14 height 14
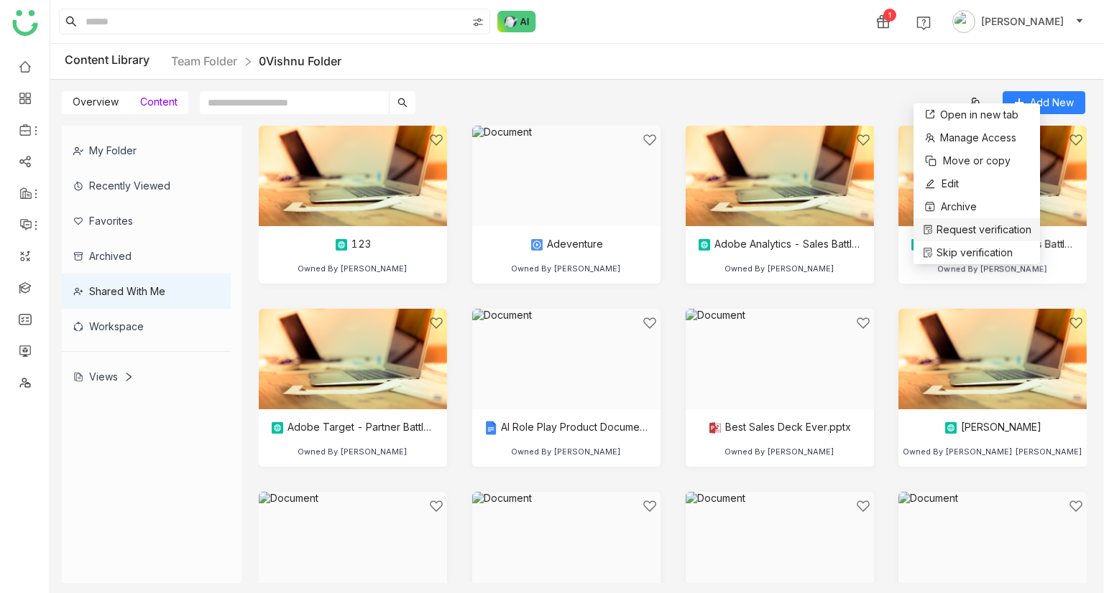
click at [981, 230] on span "Request verification" at bounding box center [983, 230] width 95 height 16
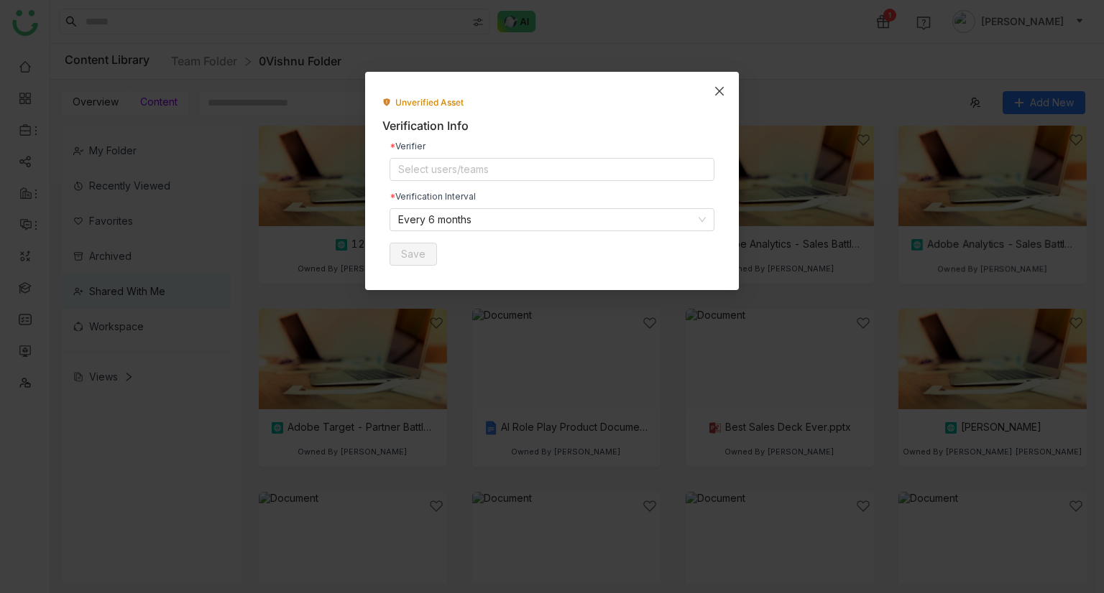
click at [708, 85] on span "Close" at bounding box center [719, 91] width 39 height 39
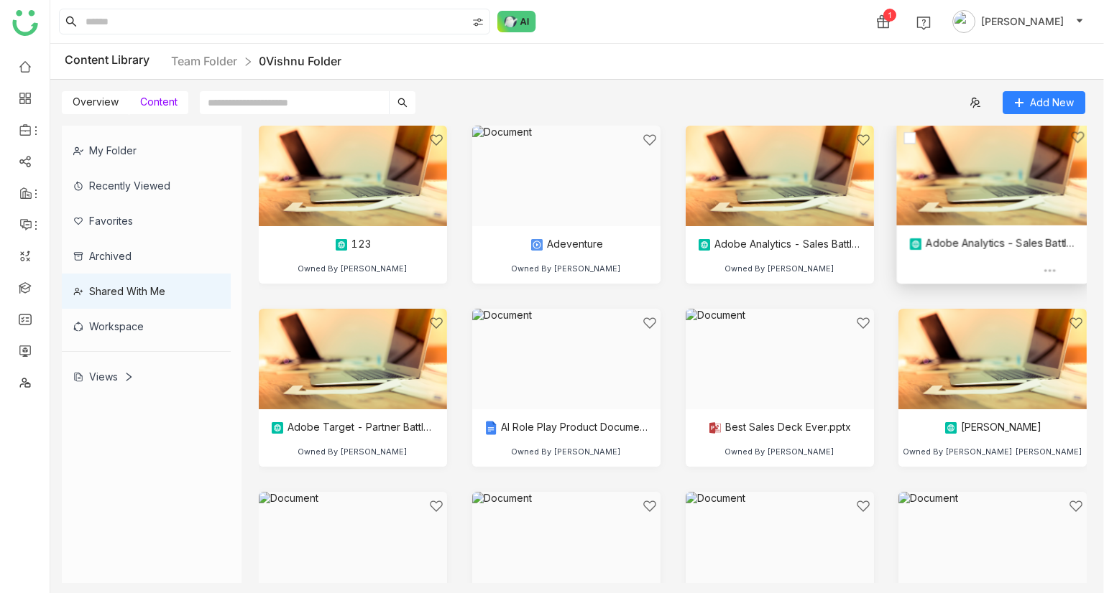
click at [1042, 268] on img at bounding box center [1049, 271] width 14 height 14
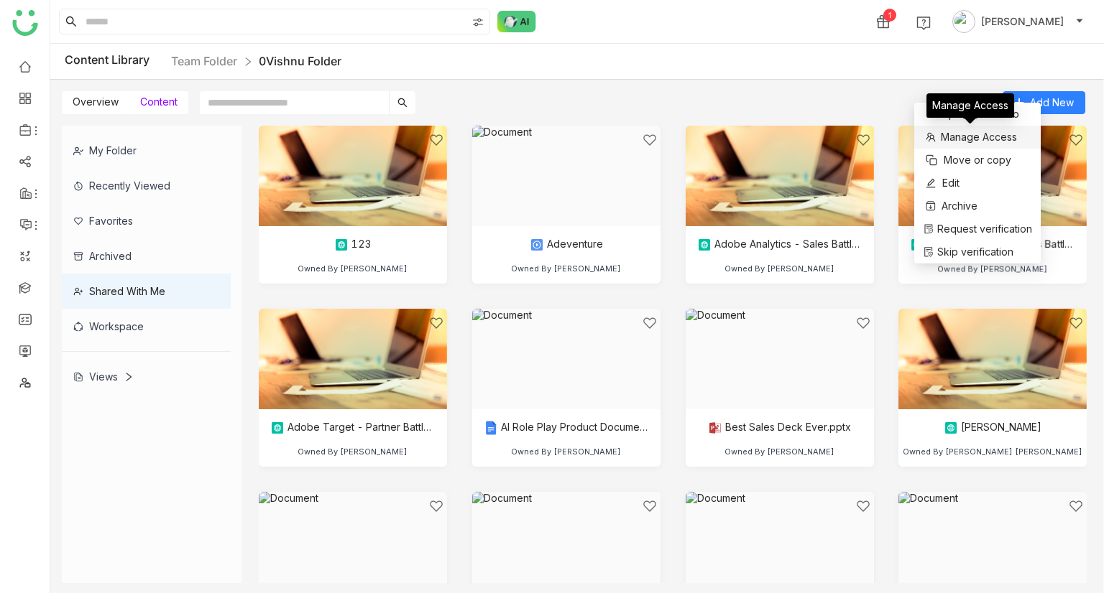
click at [964, 136] on span "Manage Access" at bounding box center [979, 137] width 76 height 16
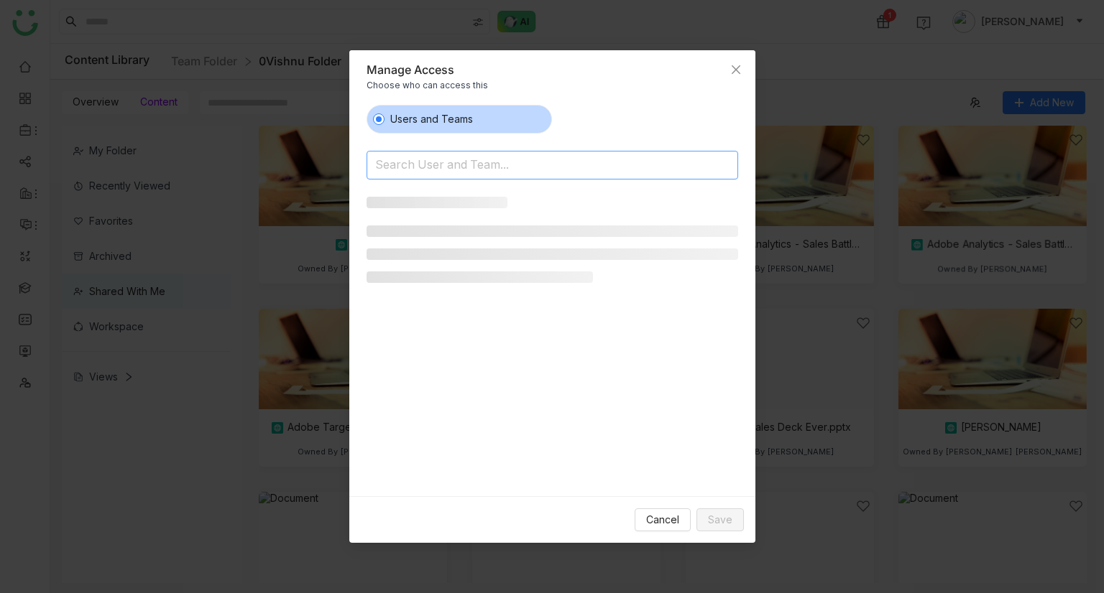
click at [485, 169] on input at bounding box center [515, 166] width 280 height 23
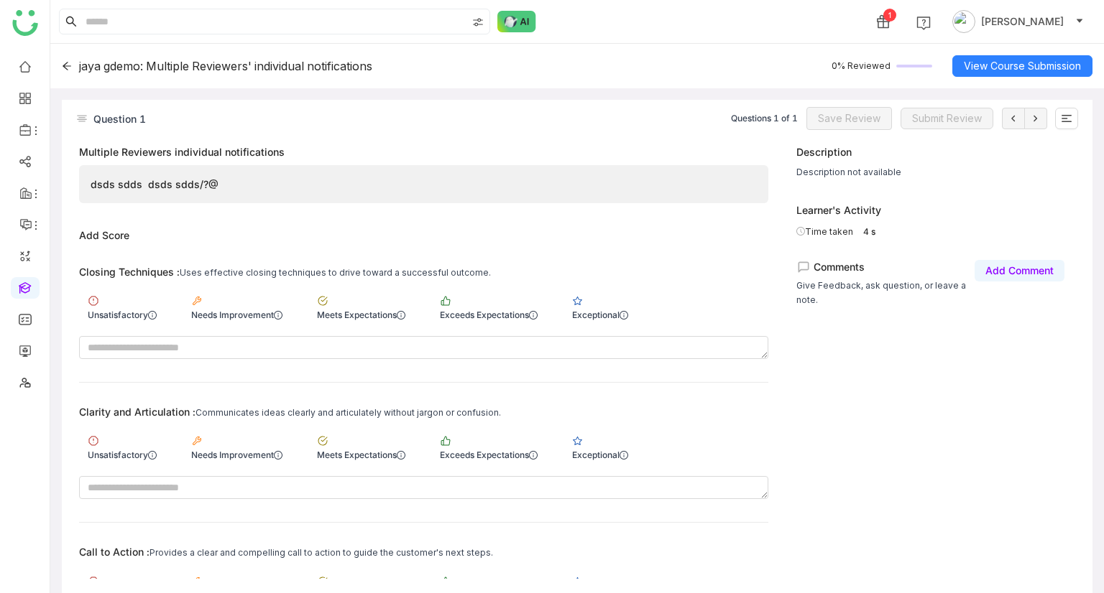
drag, startPoint x: 22, startPoint y: 285, endPoint x: 32, endPoint y: 285, distance: 9.3
click at [22, 285] on link at bounding box center [25, 287] width 13 height 12
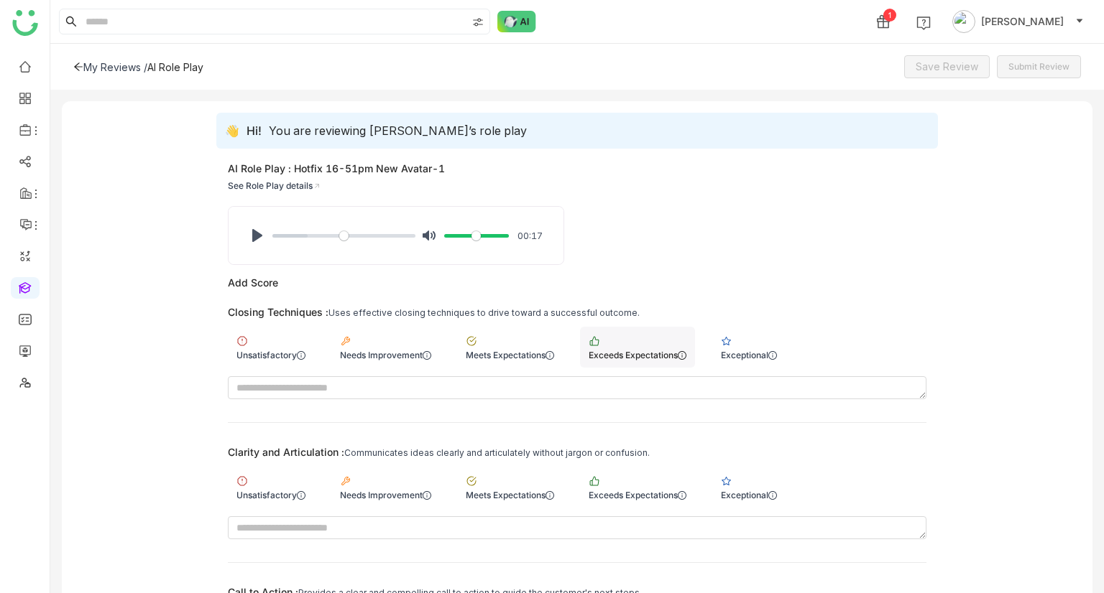
click at [644, 342] on div "Exceeds Expectations" at bounding box center [637, 347] width 115 height 41
click at [618, 484] on div "Exceeds Expectations" at bounding box center [637, 487] width 115 height 41
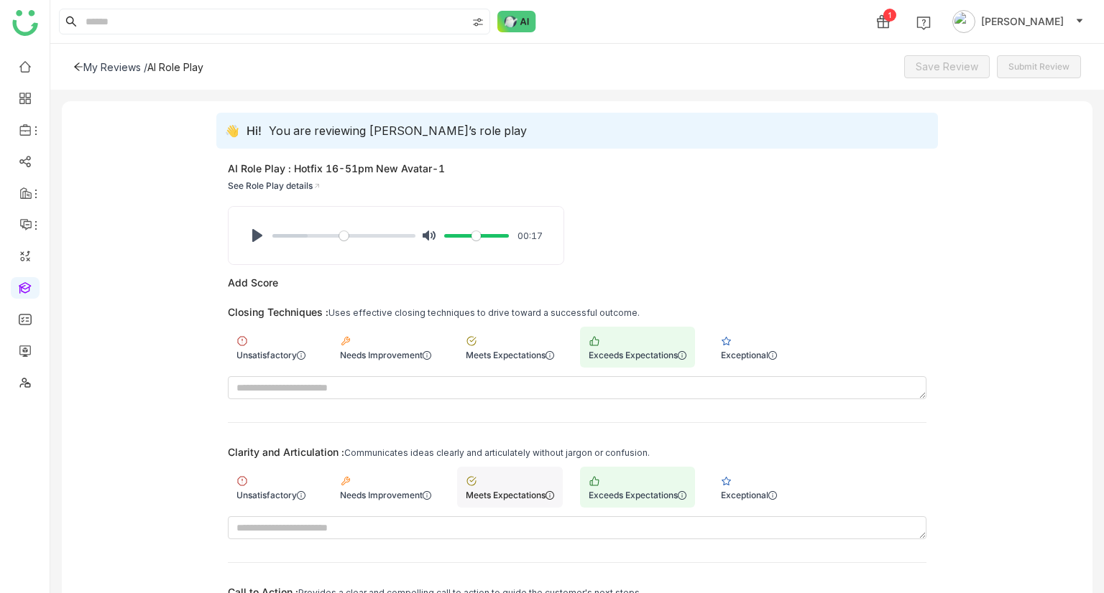
click at [513, 484] on div "Meets Expectations" at bounding box center [510, 487] width 106 height 41
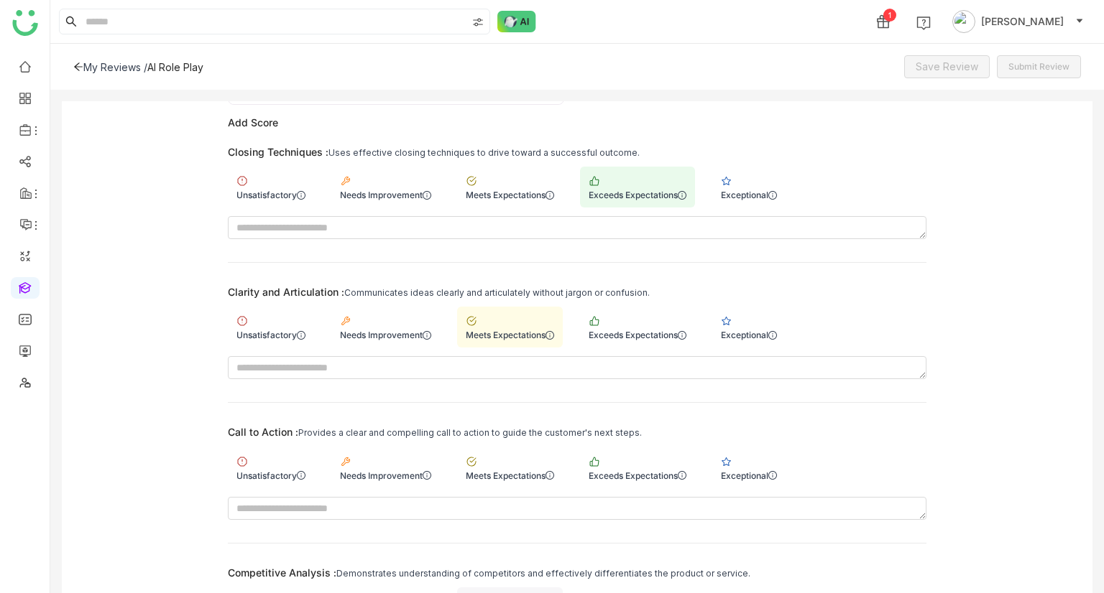
scroll to position [341, 0]
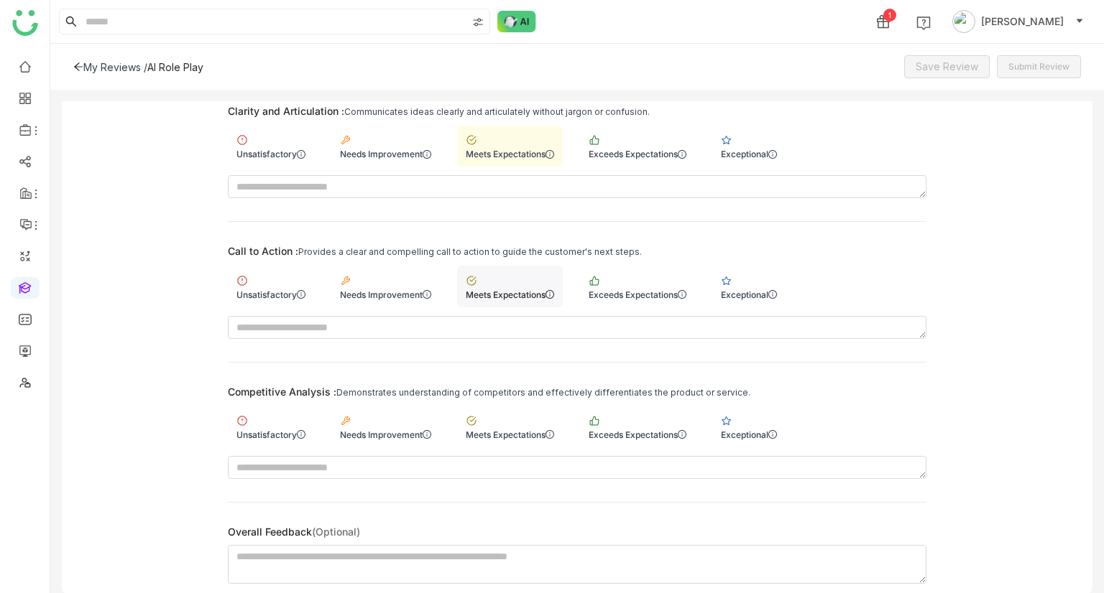
click at [491, 282] on div "Meets Expectations" at bounding box center [510, 286] width 106 height 41
click at [519, 422] on div "Meets Expectations" at bounding box center [510, 427] width 106 height 41
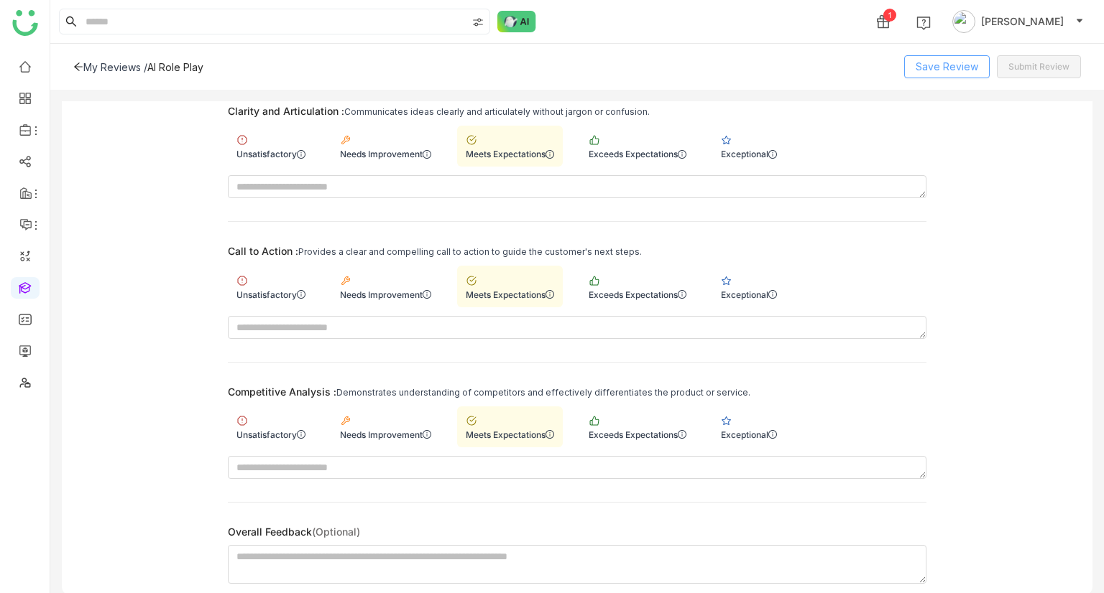
click at [941, 73] on span "Save Review" at bounding box center [946, 67] width 63 height 16
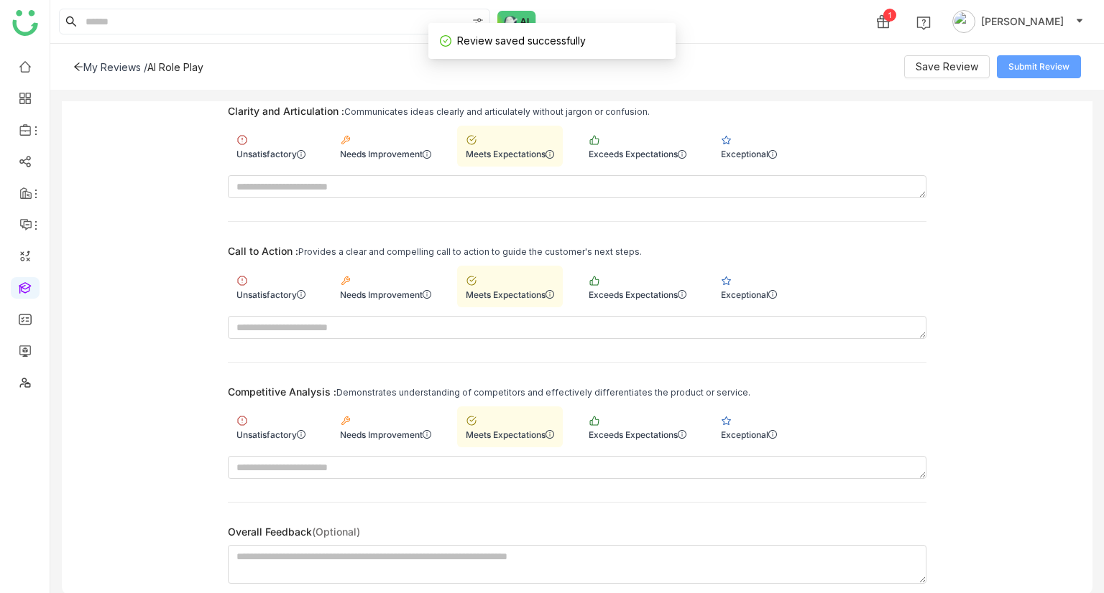
click at [1045, 63] on span "Submit Review" at bounding box center [1038, 67] width 61 height 14
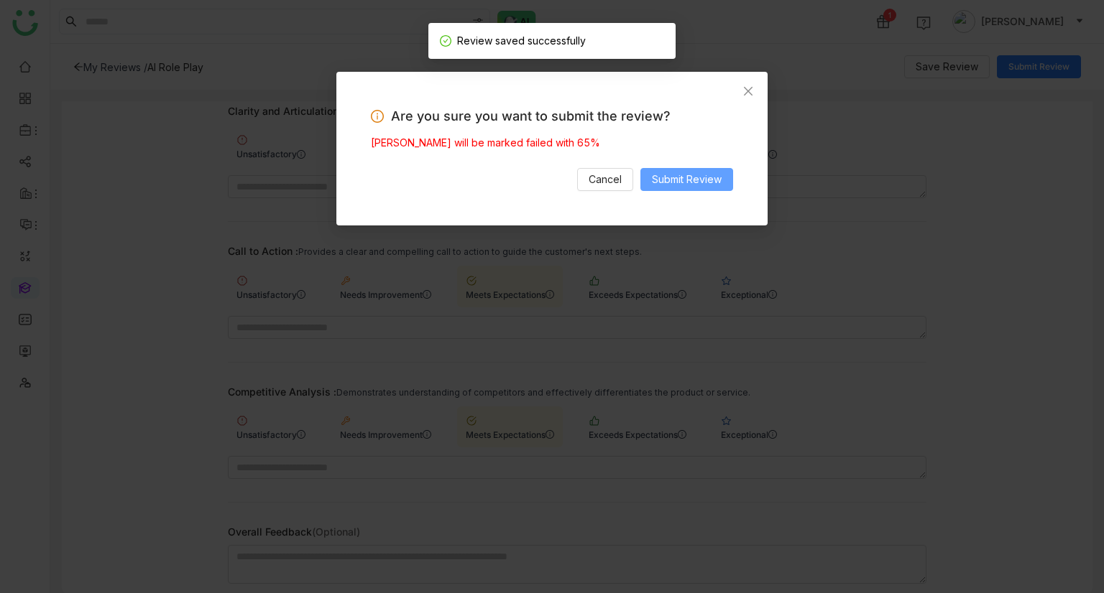
click at [700, 177] on span "Submit Review" at bounding box center [687, 180] width 70 height 16
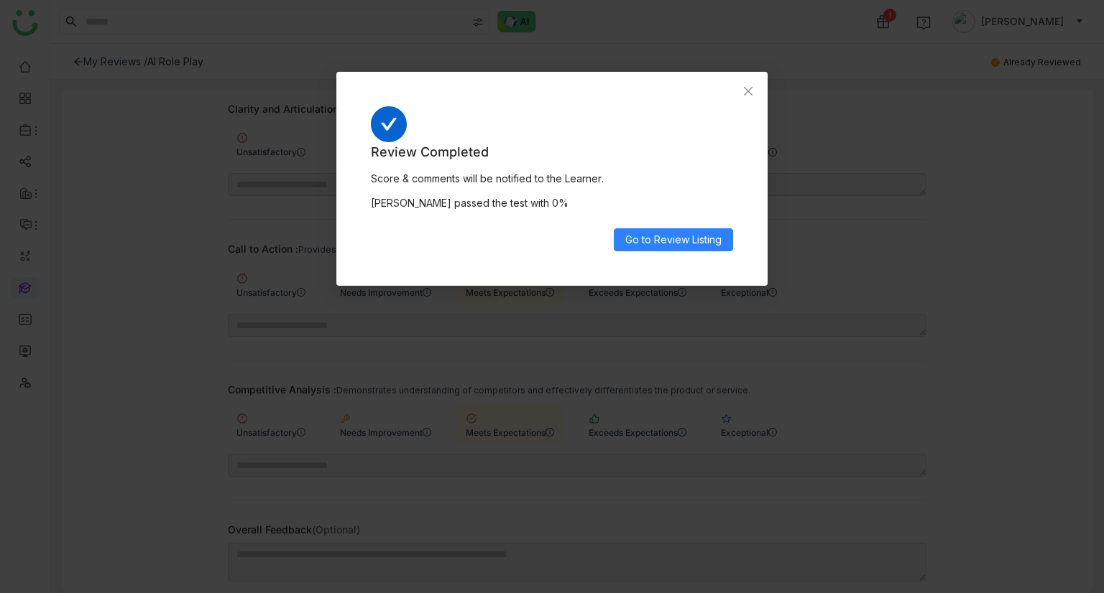
scroll to position [331, 0]
